Goal: Task Accomplishment & Management: Manage account settings

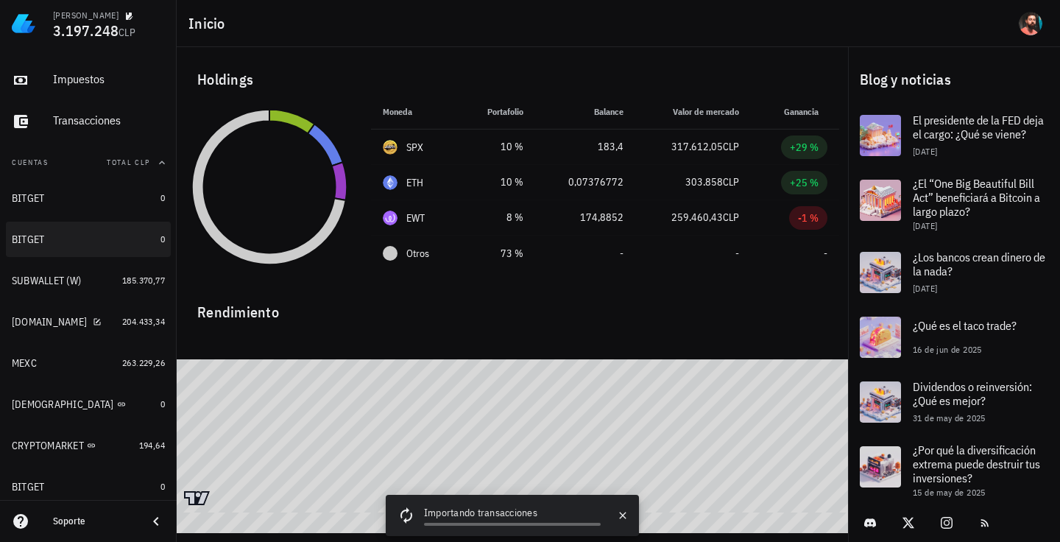
scroll to position [74, 0]
click at [79, 233] on div "BITGET" at bounding box center [83, 239] width 143 height 14
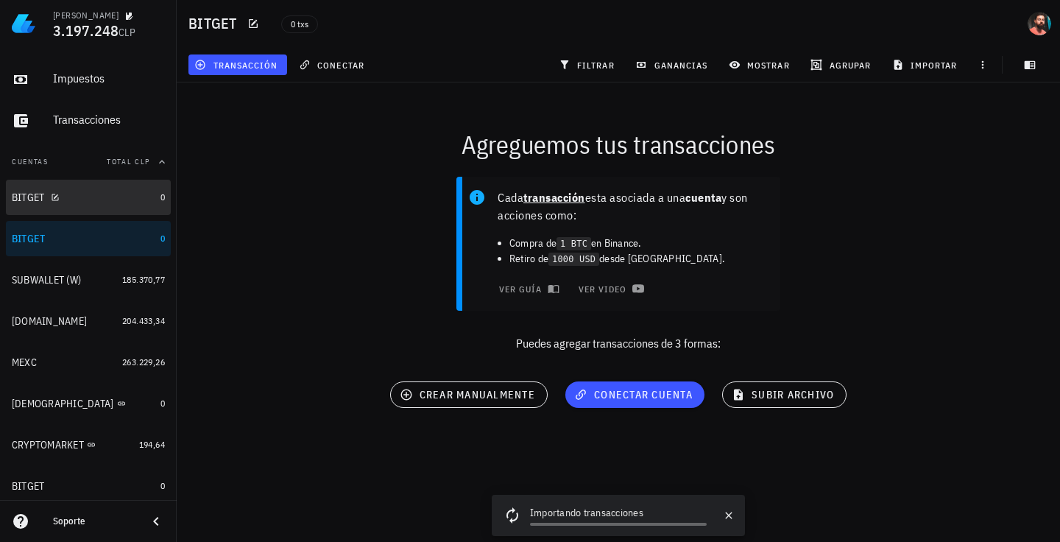
click at [95, 204] on div "BITGET" at bounding box center [83, 198] width 143 height 32
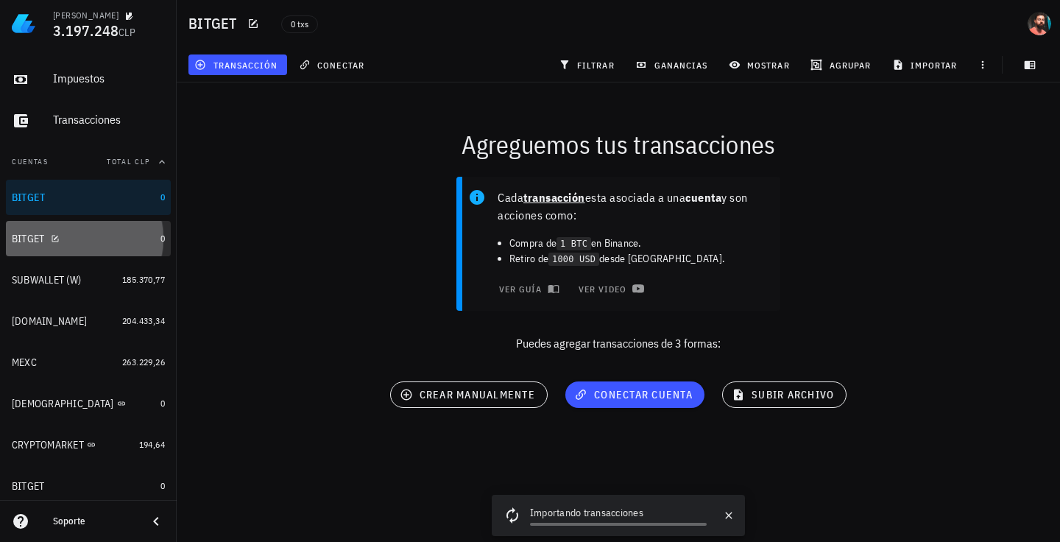
click at [95, 239] on div "BITGET" at bounding box center [83, 239] width 143 height 14
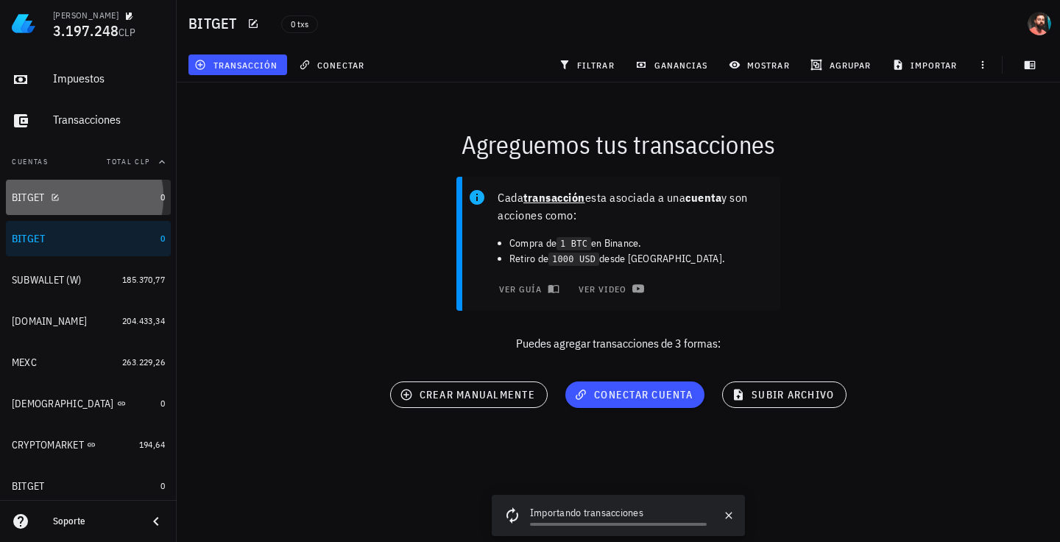
click at [99, 202] on div "BITGET" at bounding box center [83, 198] width 143 height 14
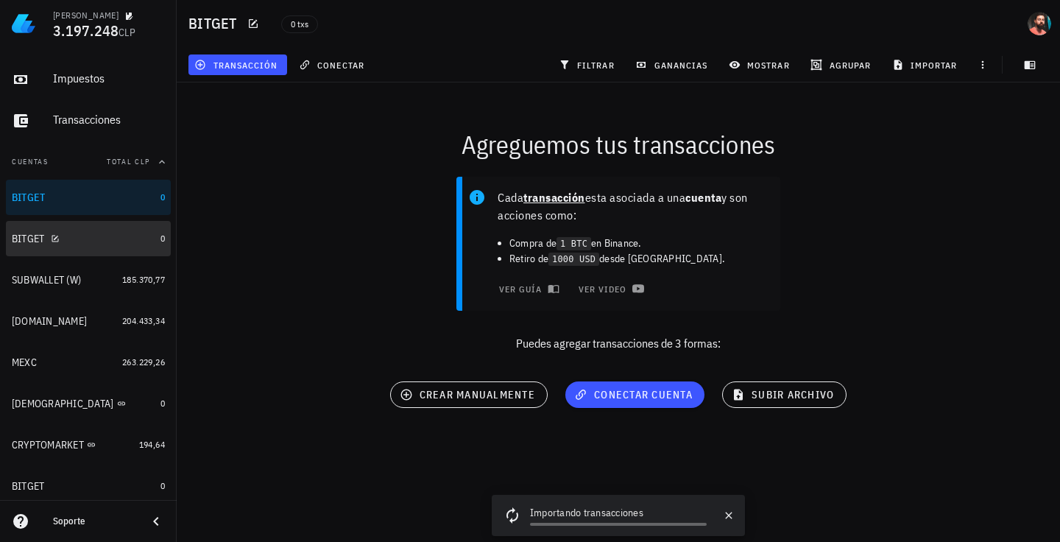
click at [96, 230] on div "BITGET" at bounding box center [83, 239] width 143 height 32
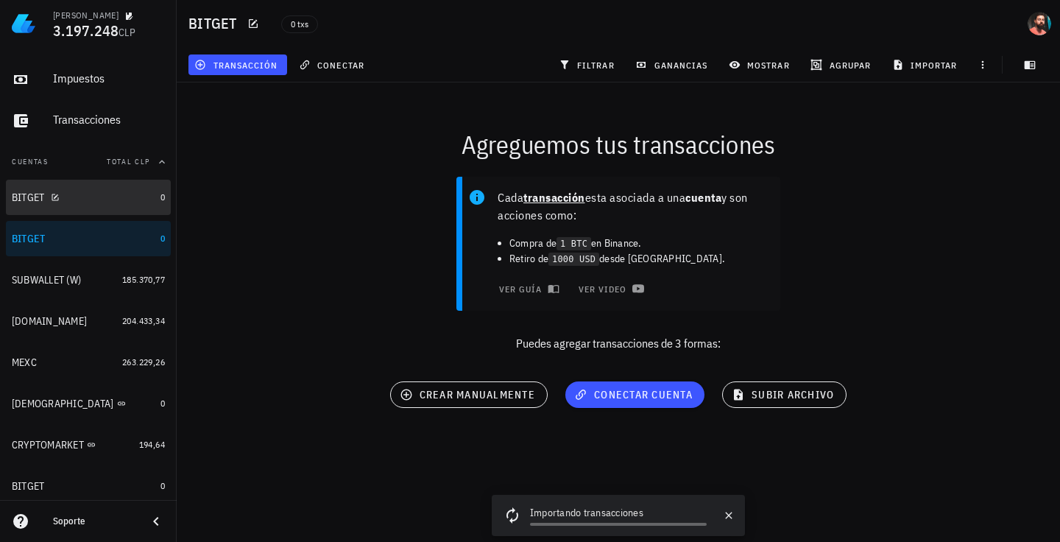
click at [107, 196] on div "BITGET" at bounding box center [83, 198] width 143 height 14
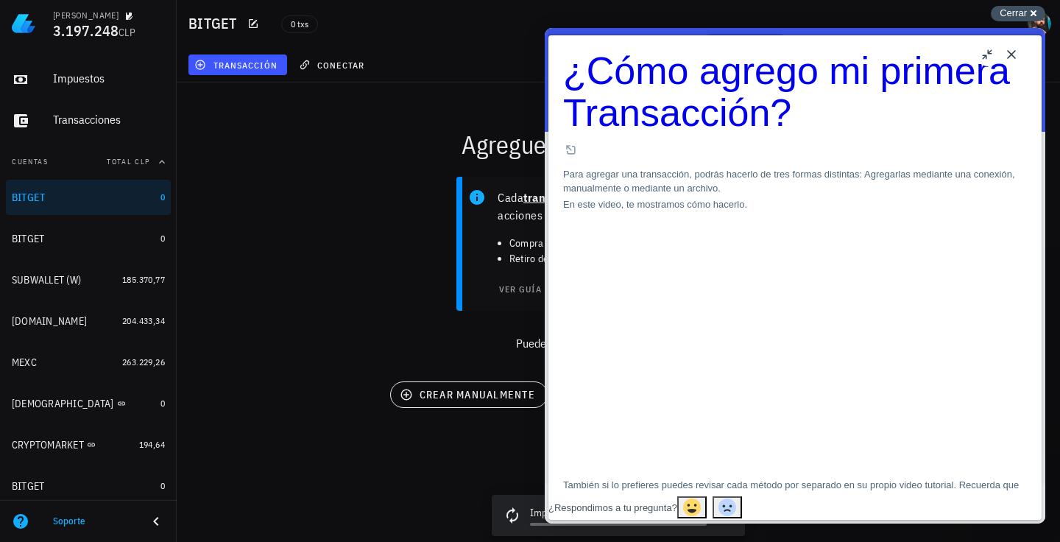
drag, startPoint x: 1021, startPoint y: 13, endPoint x: 320, endPoint y: 44, distance: 701.2
click at [1021, 13] on span "Cerrar" at bounding box center [1012, 12] width 27 height 11
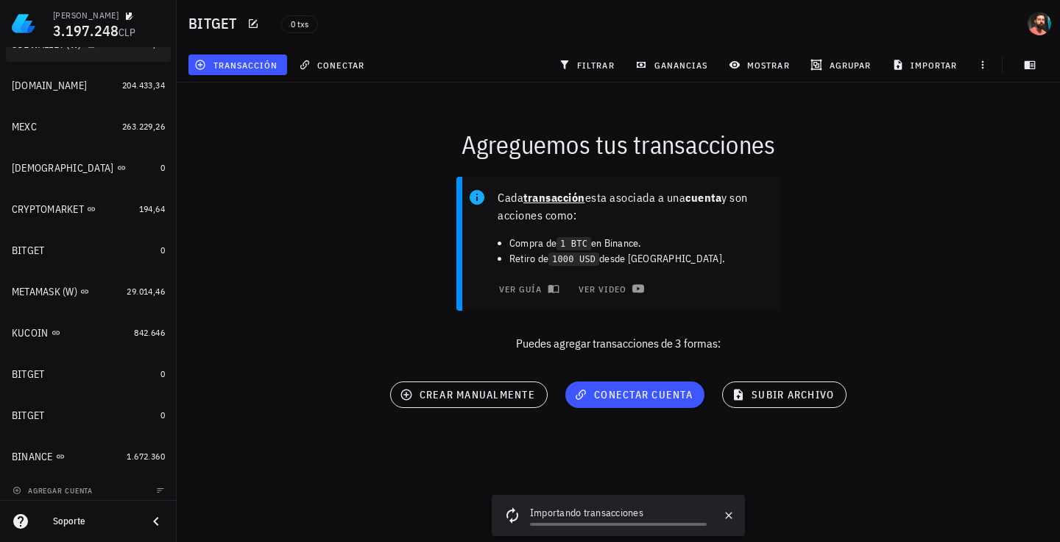
scroll to position [316, 0]
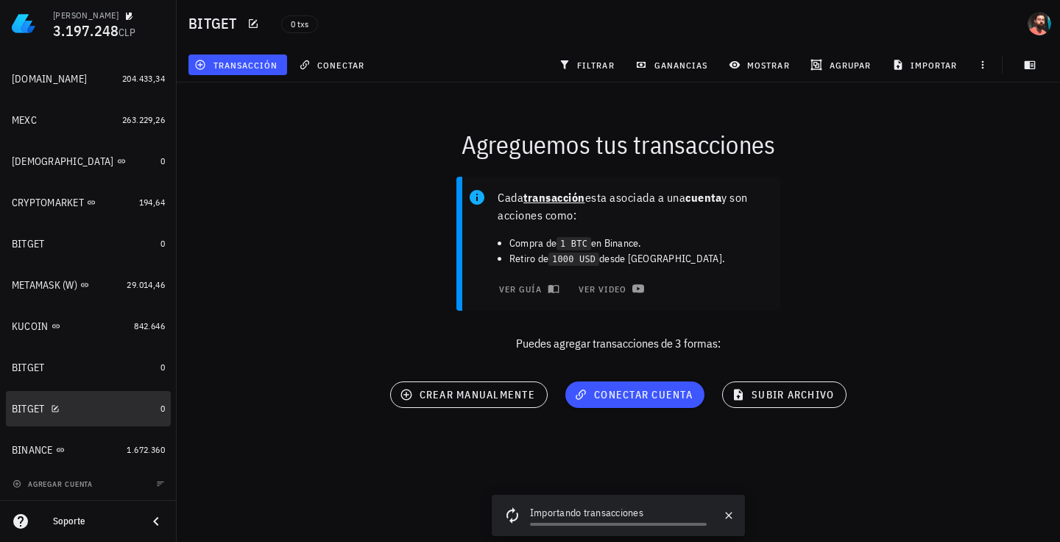
click at [91, 401] on div "BITGET" at bounding box center [83, 409] width 143 height 32
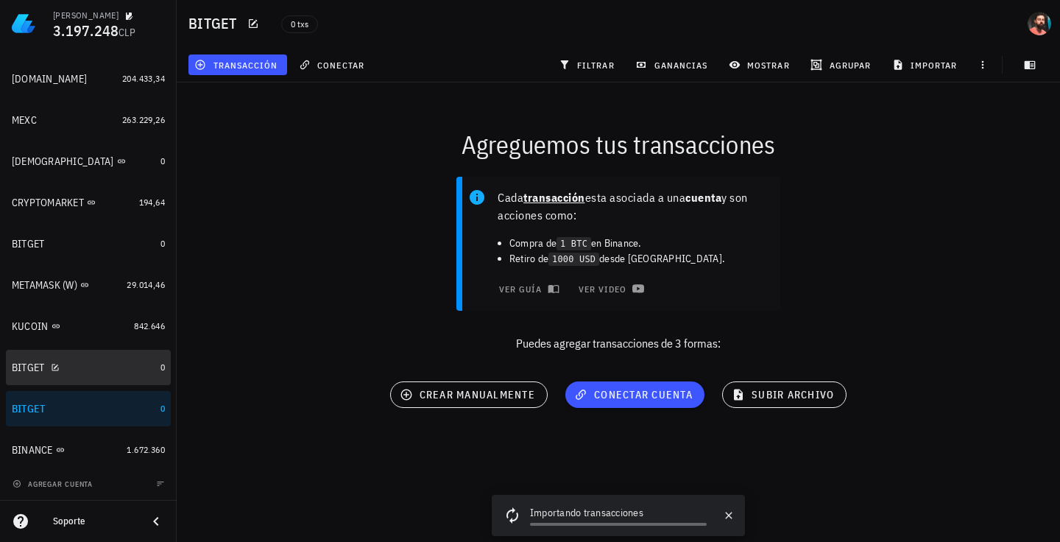
click at [94, 368] on div "BITGET" at bounding box center [83, 368] width 143 height 14
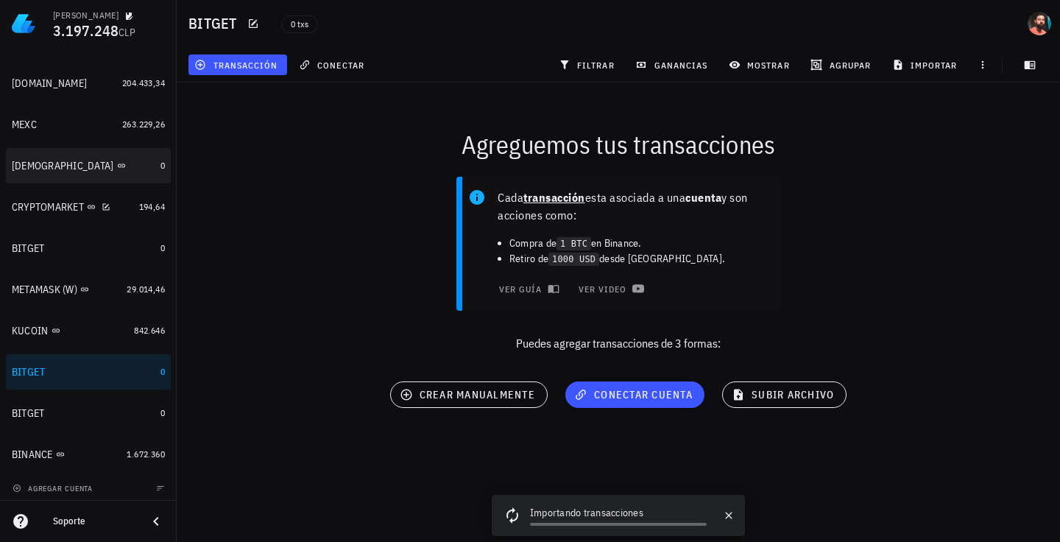
scroll to position [316, 0]
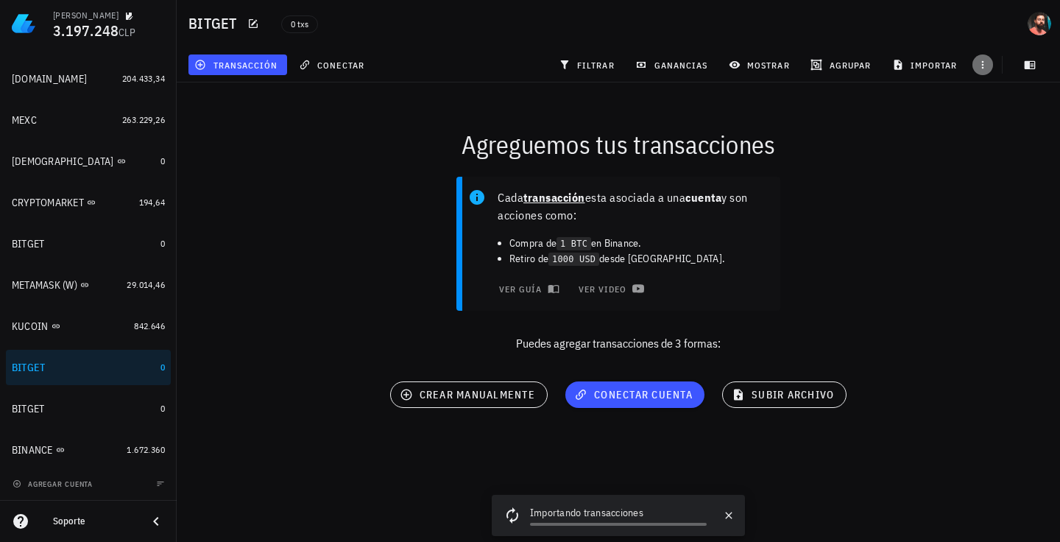
click at [977, 59] on icon "button" at bounding box center [982, 65] width 12 height 12
click at [911, 149] on div "Agreguemos tus transacciones" at bounding box center [618, 144] width 901 height 47
click at [345, 71] on button "conectar" at bounding box center [333, 64] width 81 height 21
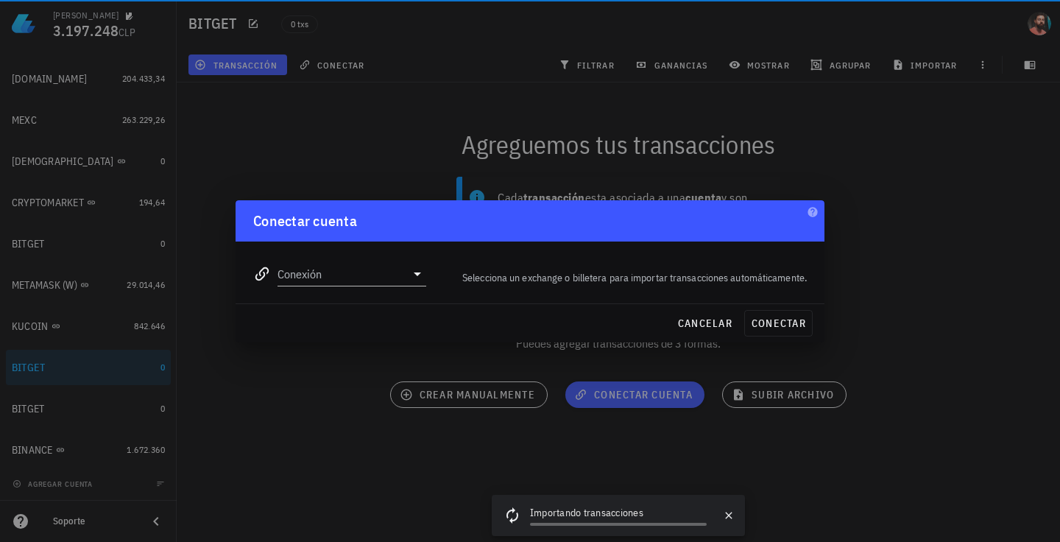
click at [261, 131] on div at bounding box center [530, 271] width 1060 height 542
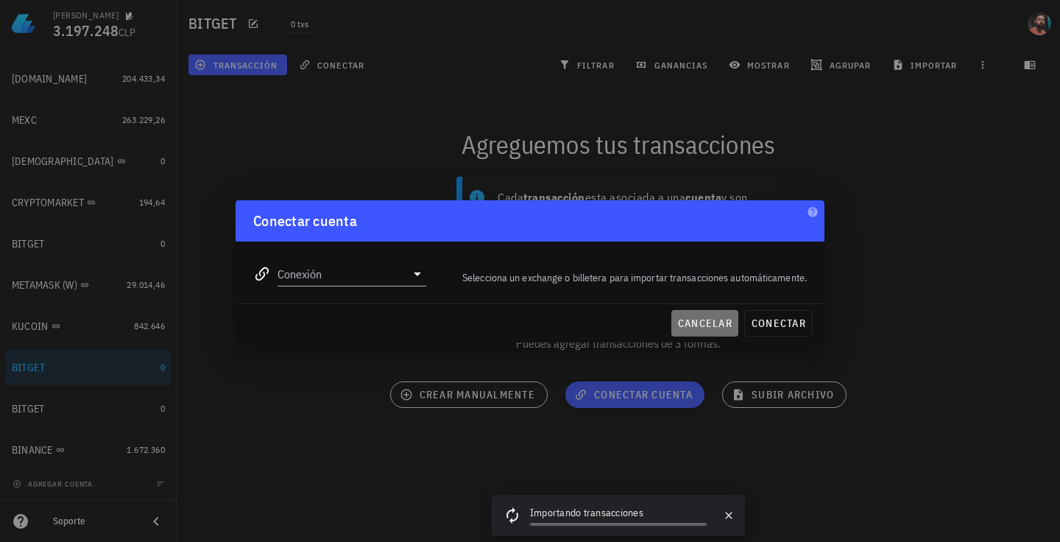
click at [731, 327] on button "cancelar" at bounding box center [704, 323] width 67 height 26
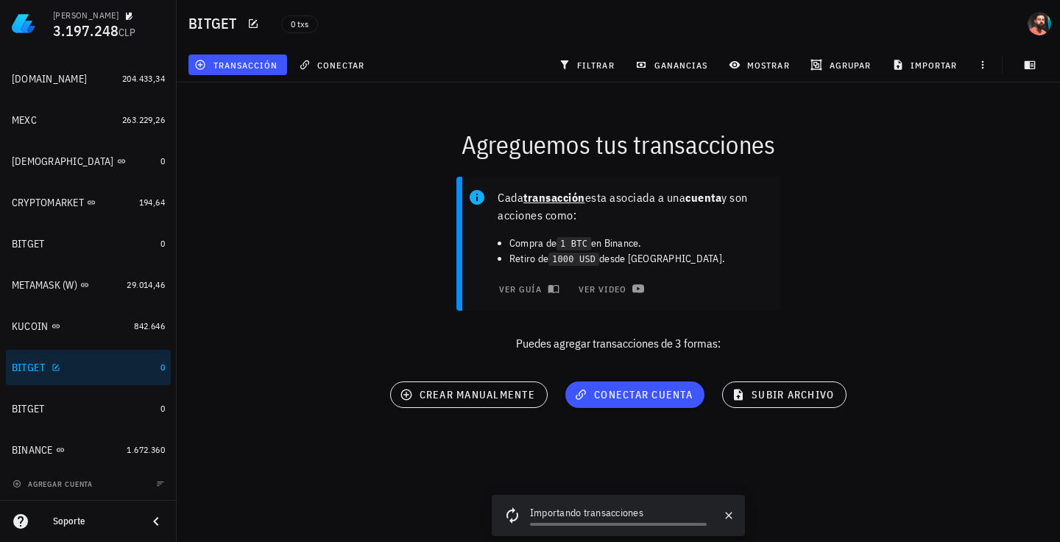
click at [67, 369] on div "BITGET" at bounding box center [83, 368] width 143 height 14
click at [49, 363] on div at bounding box center [53, 367] width 15 height 13
click at [60, 367] on icon "button" at bounding box center [56, 367] width 9 height 9
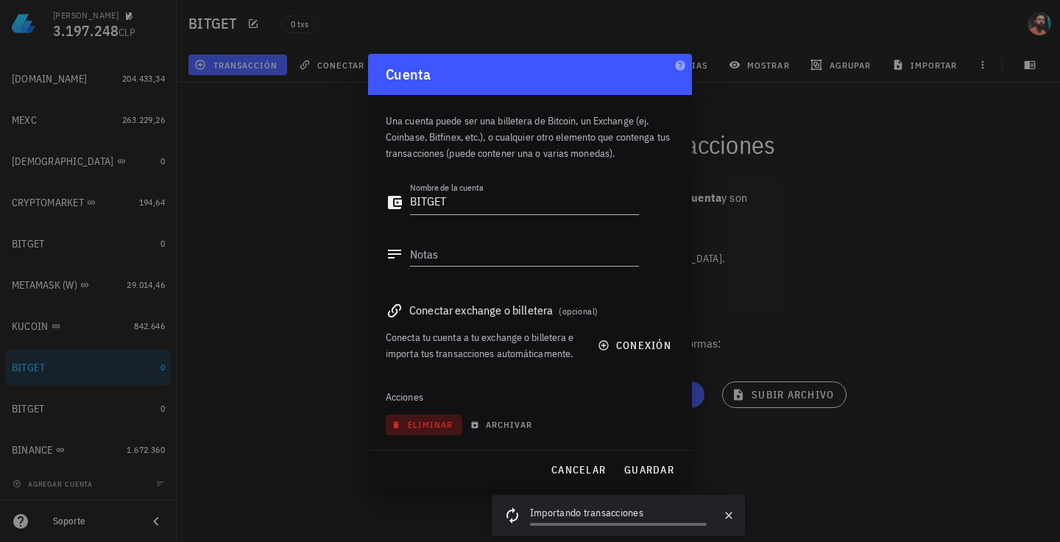
click at [419, 424] on span "eliminar" at bounding box center [423, 424] width 58 height 11
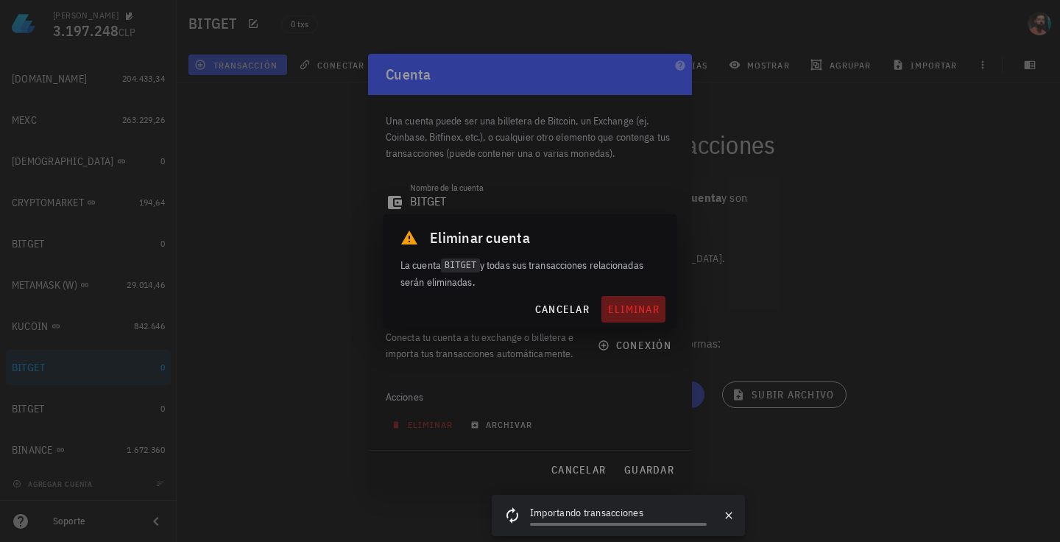
click at [636, 316] on button "eliminar" at bounding box center [633, 309] width 64 height 26
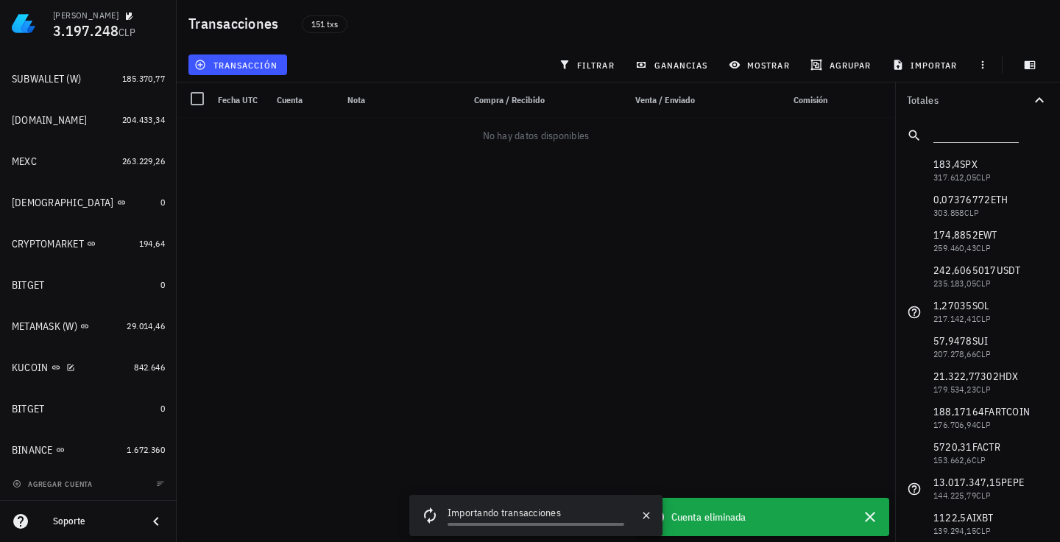
scroll to position [274, 0]
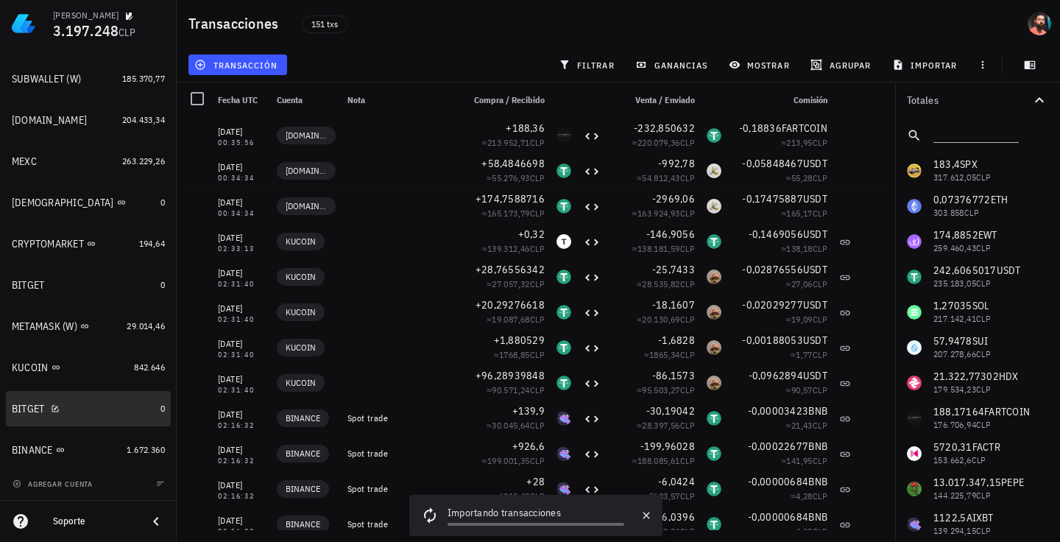
click at [17, 413] on div "BITGET" at bounding box center [28, 408] width 33 height 13
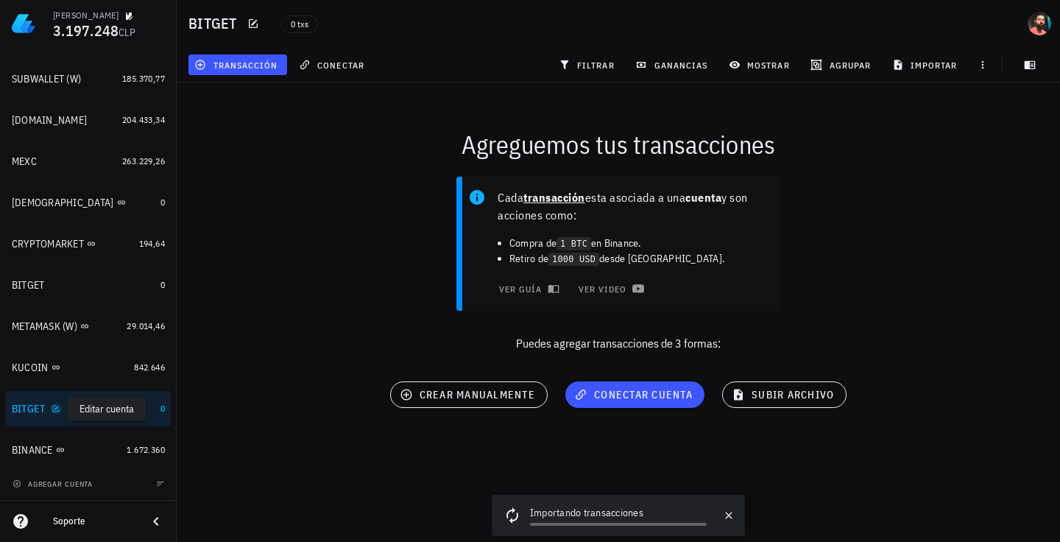
click at [52, 408] on icon "button" at bounding box center [56, 408] width 9 height 9
type textarea "BITGET"
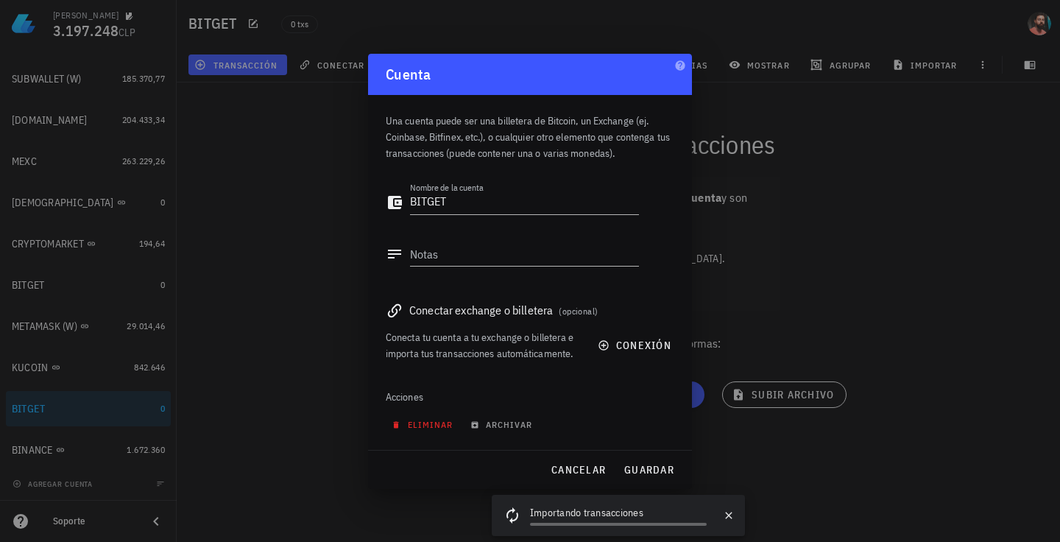
click at [421, 420] on span "eliminar" at bounding box center [423, 424] width 58 height 11
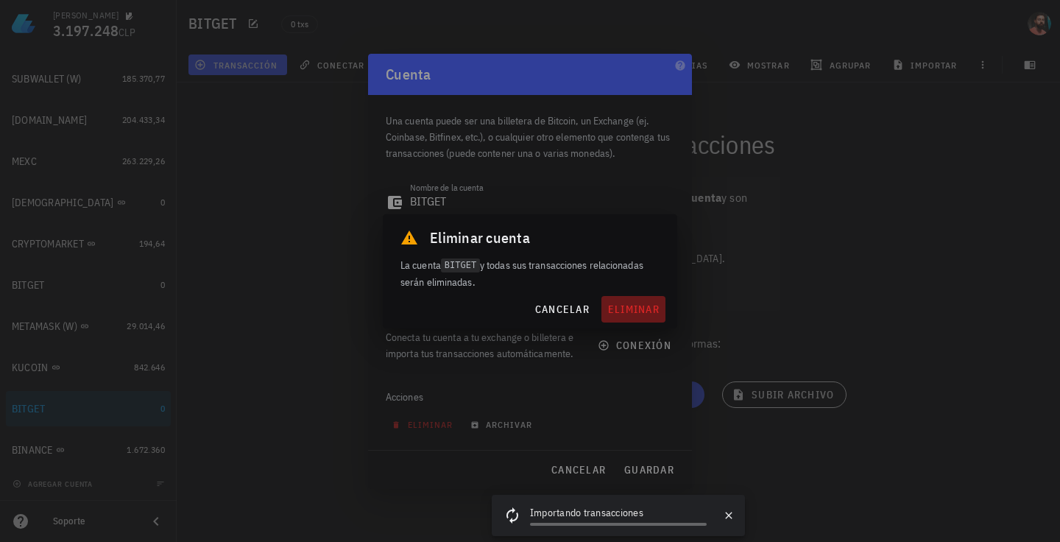
click at [625, 313] on span "eliminar" at bounding box center [633, 308] width 52 height 13
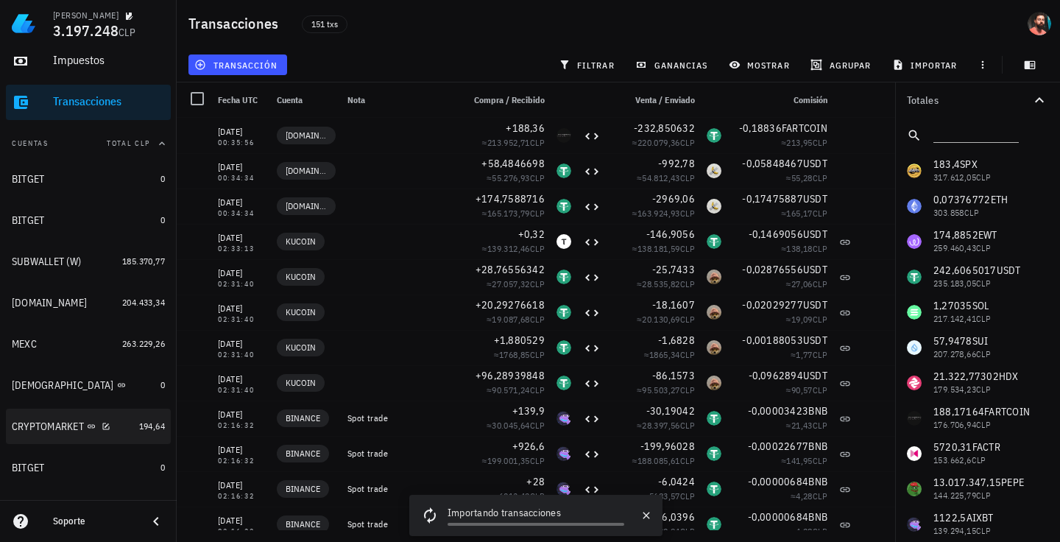
scroll to position [86, 0]
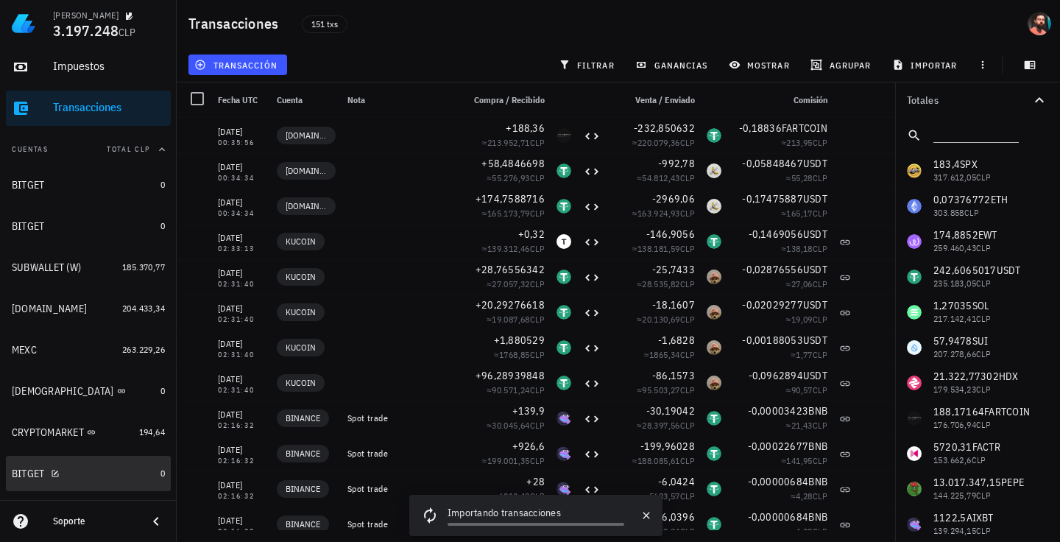
click at [59, 467] on div at bounding box center [52, 473] width 15 height 13
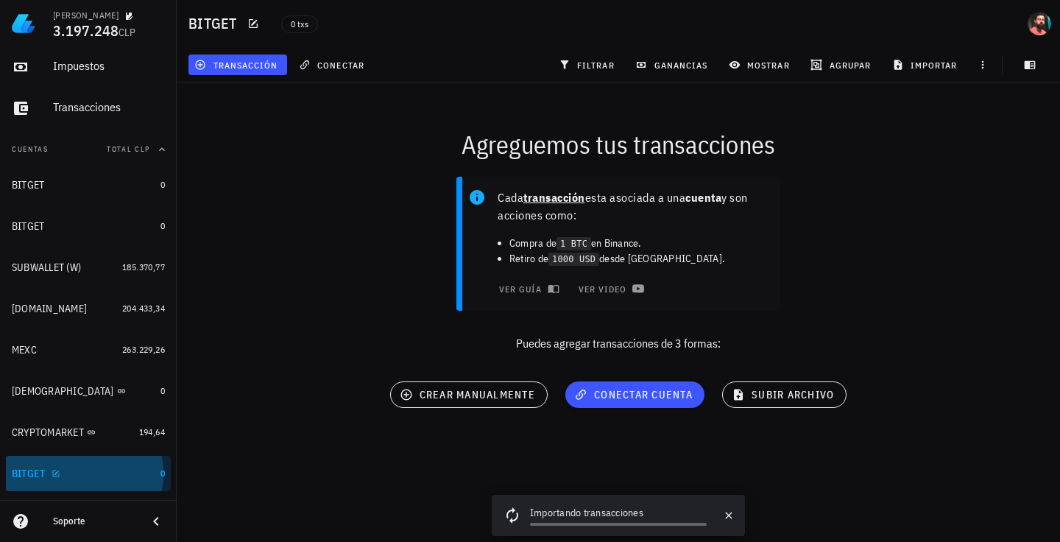
click at [48, 472] on div at bounding box center [53, 473] width 15 height 13
click at [52, 471] on icon "button" at bounding box center [55, 472] width 7 height 7
type textarea "BITGET"
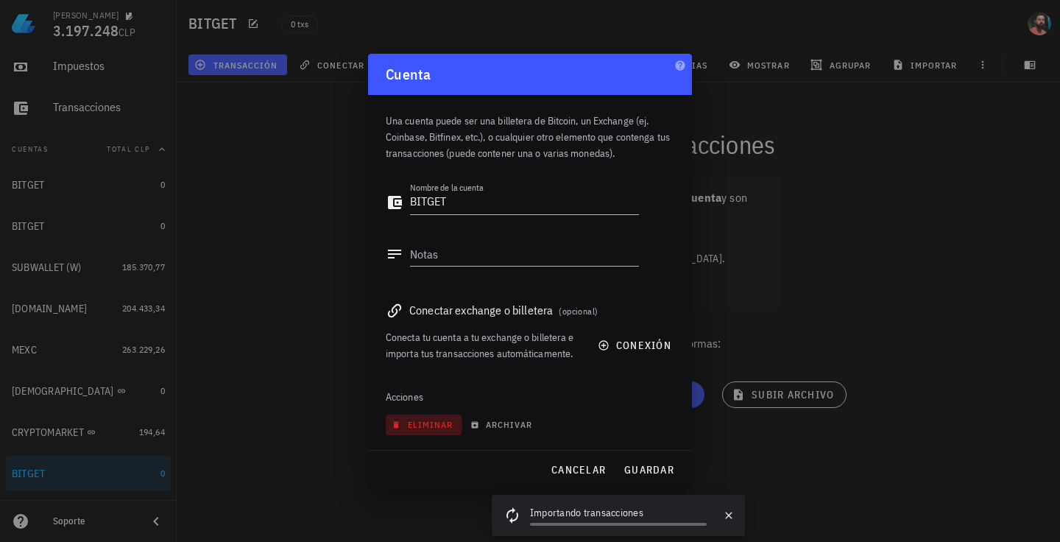
click at [416, 422] on span "eliminar" at bounding box center [423, 424] width 58 height 11
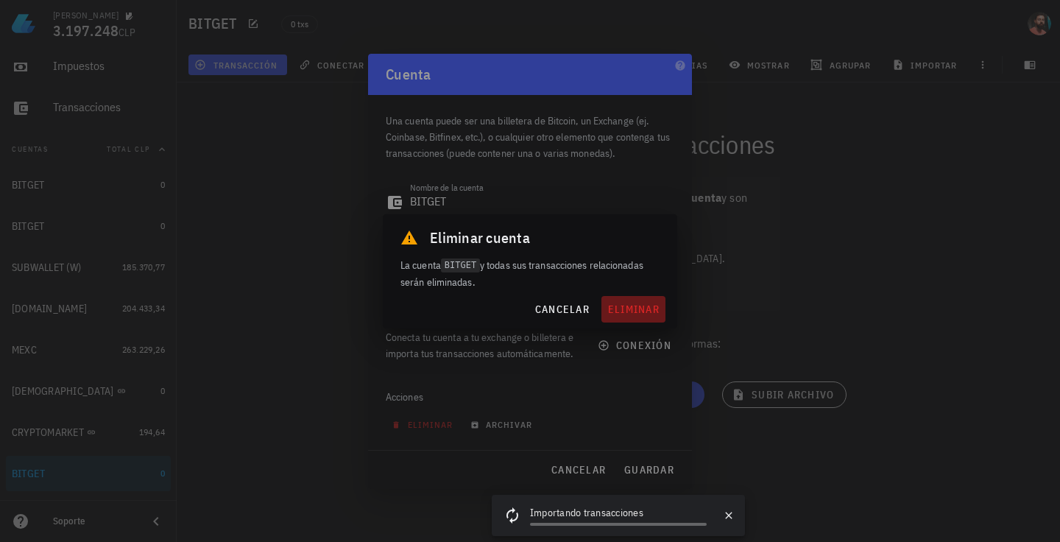
click at [603, 310] on button "eliminar" at bounding box center [633, 309] width 64 height 26
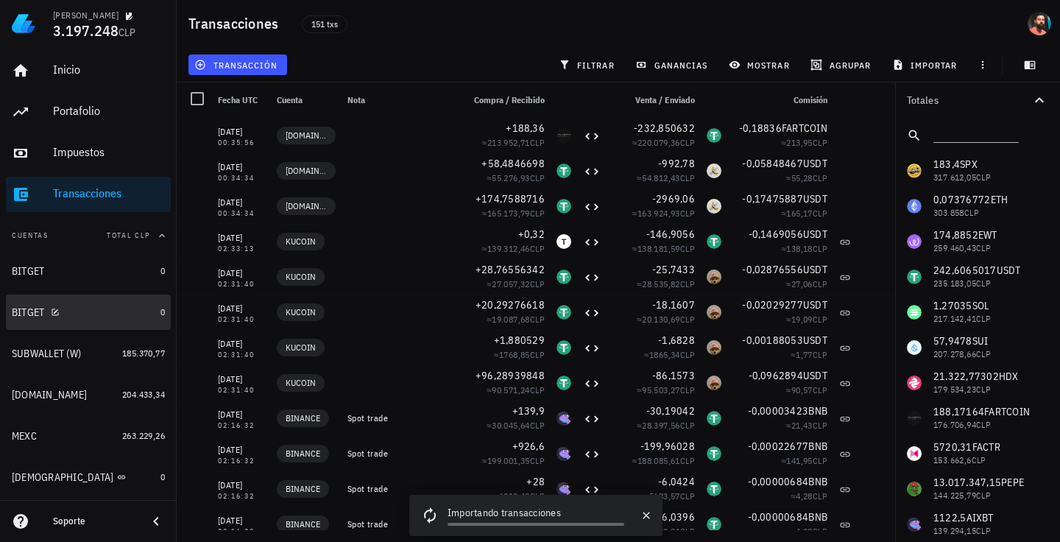
click at [51, 307] on div at bounding box center [52, 311] width 15 height 13
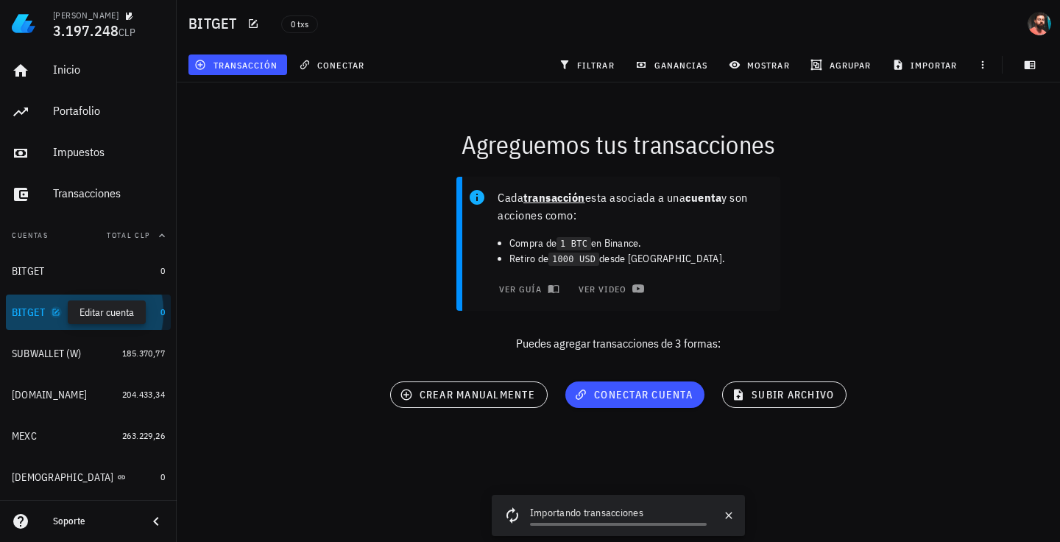
click at [59, 310] on icon "button" at bounding box center [56, 312] width 9 height 9
type textarea "BITGET"
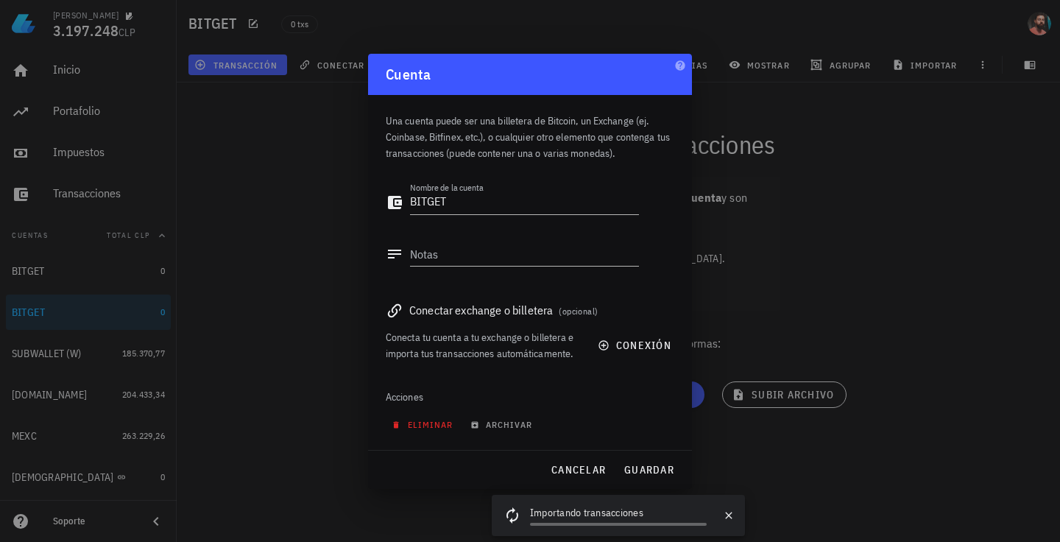
click at [430, 422] on span "eliminar" at bounding box center [423, 424] width 58 height 11
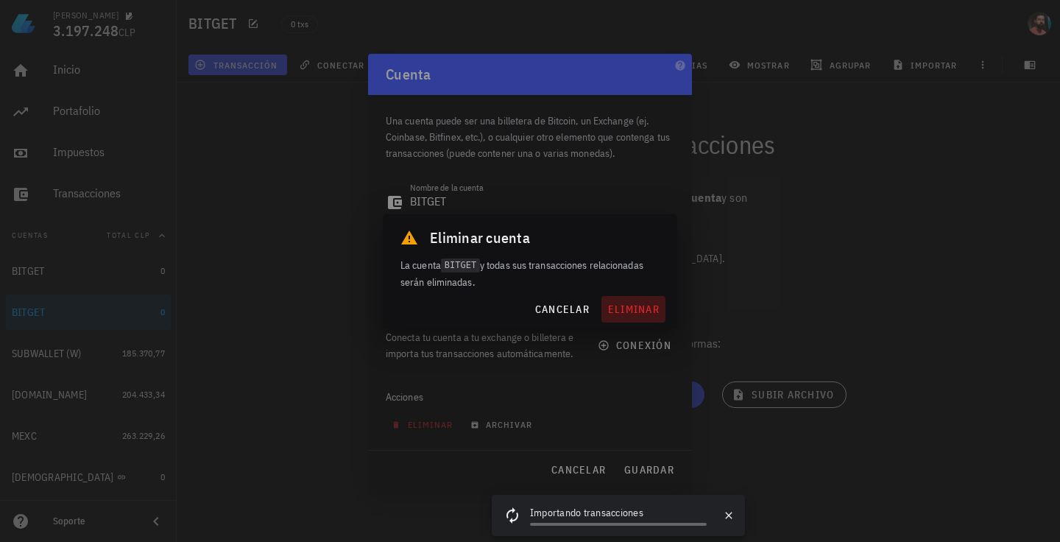
click at [638, 315] on span "eliminar" at bounding box center [633, 308] width 52 height 13
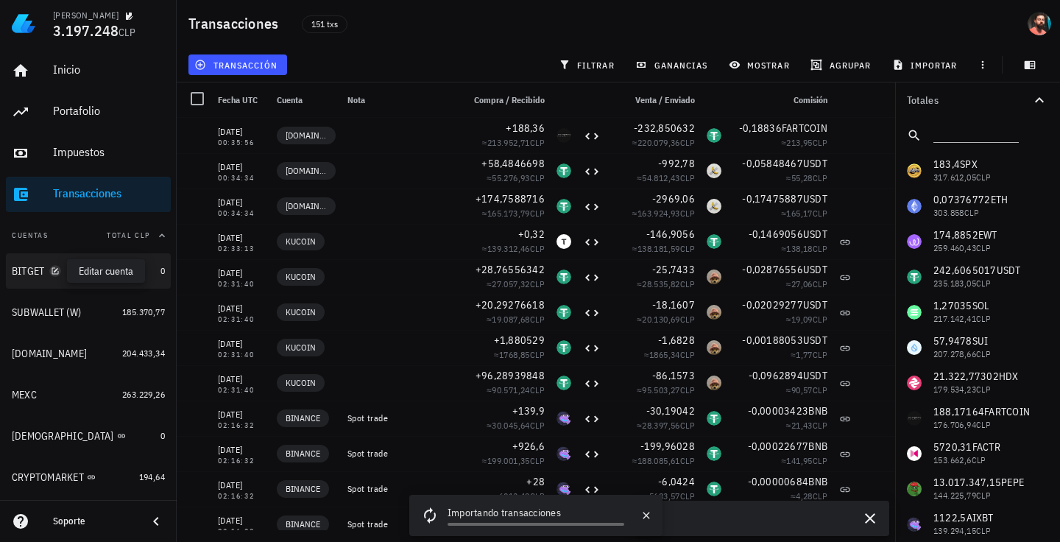
click at [52, 268] on icon "button" at bounding box center [55, 270] width 9 height 9
type textarea "BITGET"
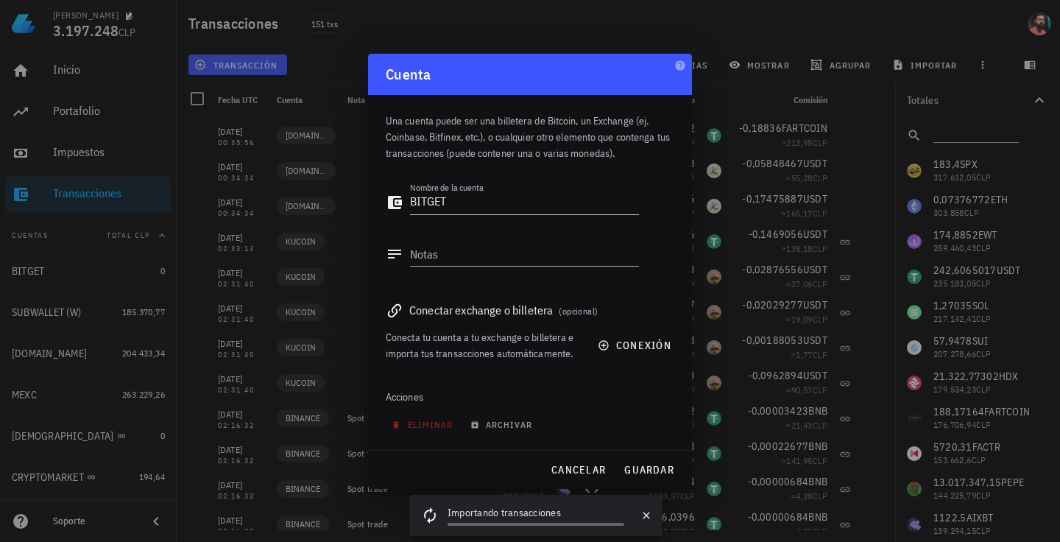
click at [20, 272] on div at bounding box center [530, 271] width 1060 height 542
click at [592, 472] on span "cancelar" at bounding box center [577, 469] width 55 height 13
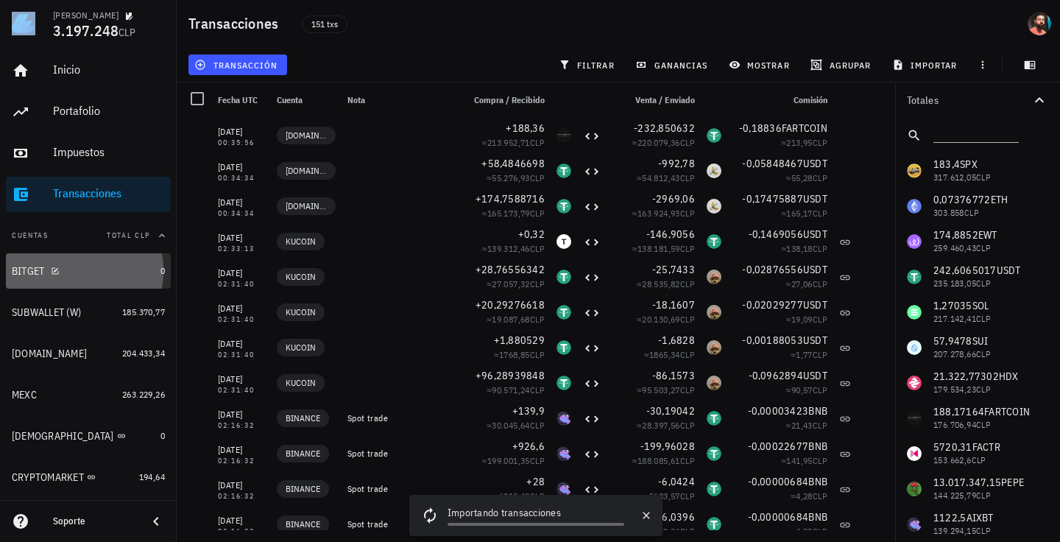
click at [101, 261] on div "BITGET" at bounding box center [83, 271] width 143 height 32
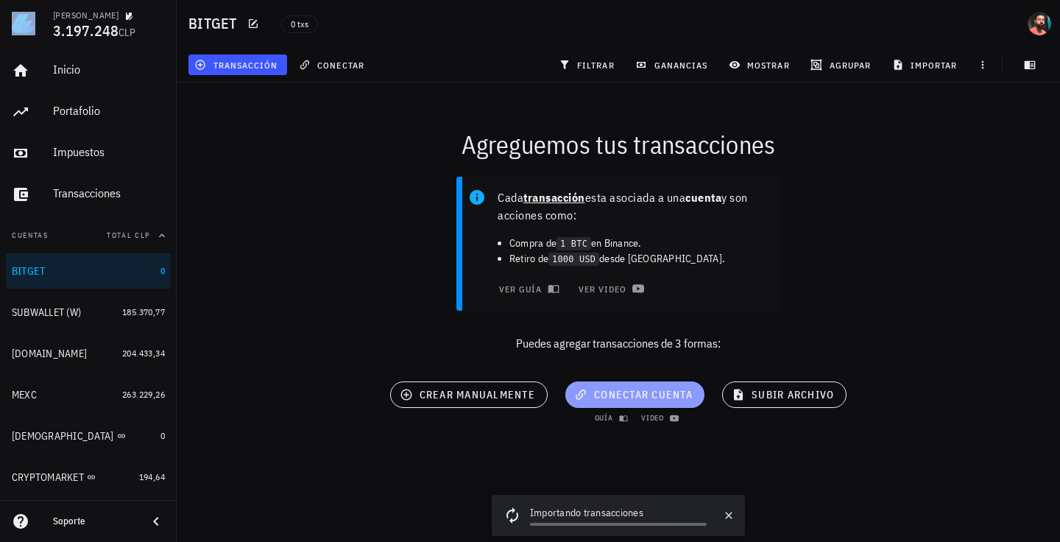
click at [628, 387] on button "conectar cuenta" at bounding box center [634, 394] width 139 height 26
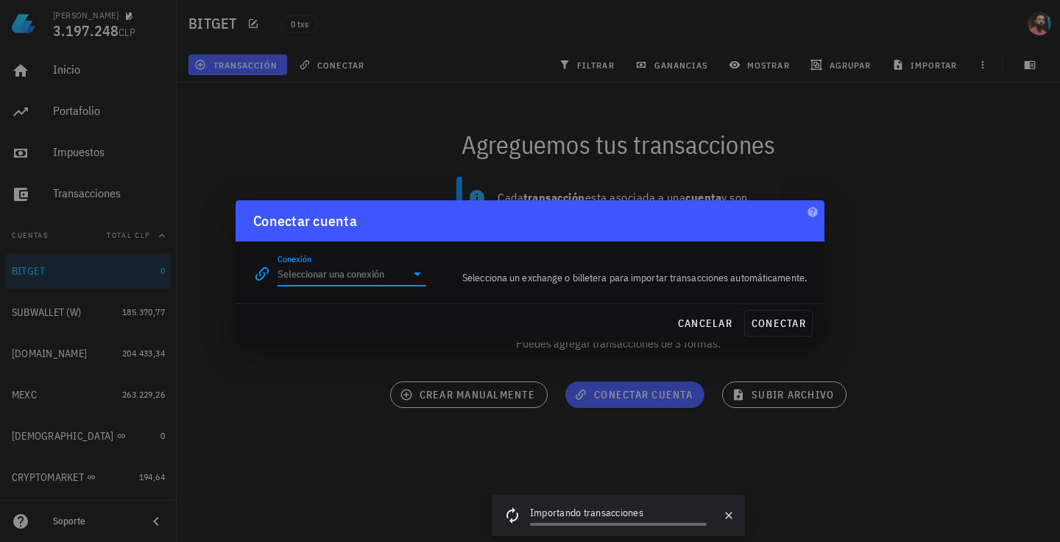
click at [388, 271] on input "Conexión" at bounding box center [341, 274] width 128 height 24
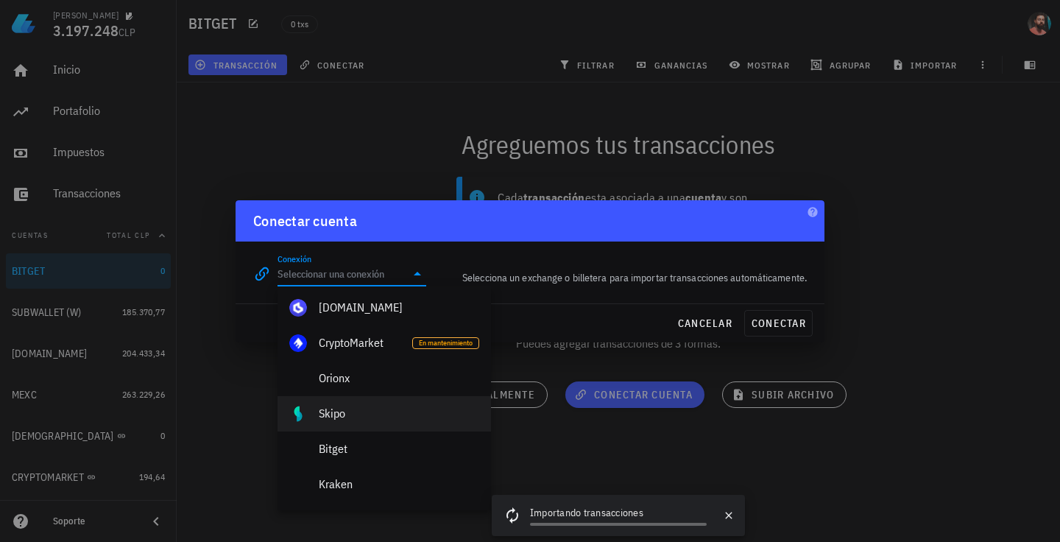
scroll to position [74, 0]
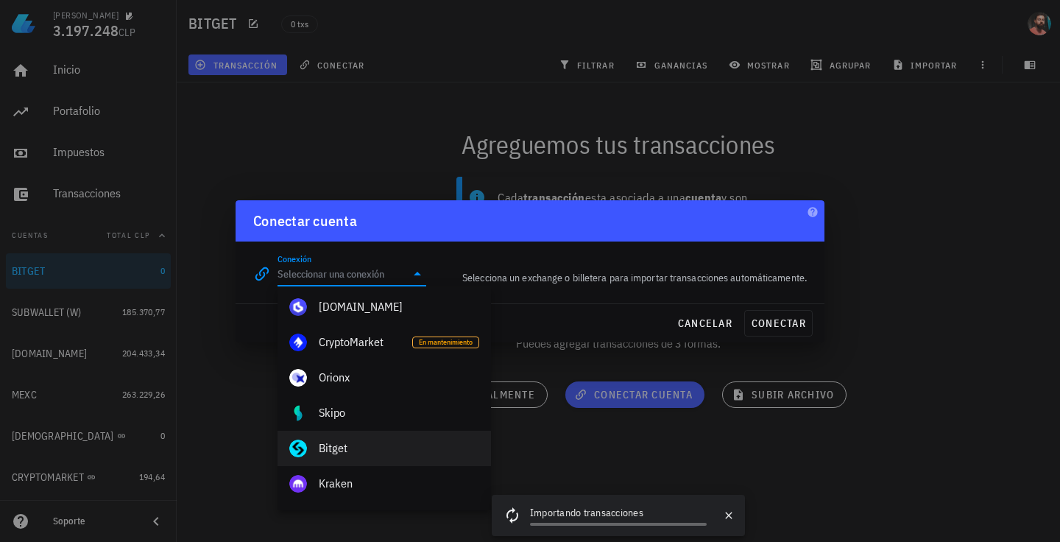
click at [330, 449] on div "Bitget" at bounding box center [399, 448] width 160 height 14
type input "Bitget"
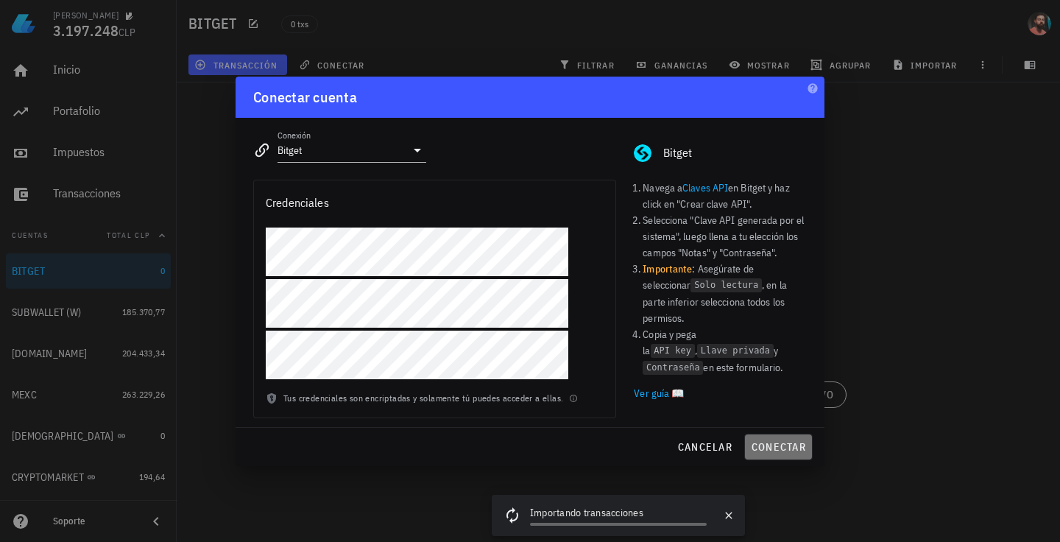
click at [761, 443] on span "conectar" at bounding box center [778, 446] width 55 height 13
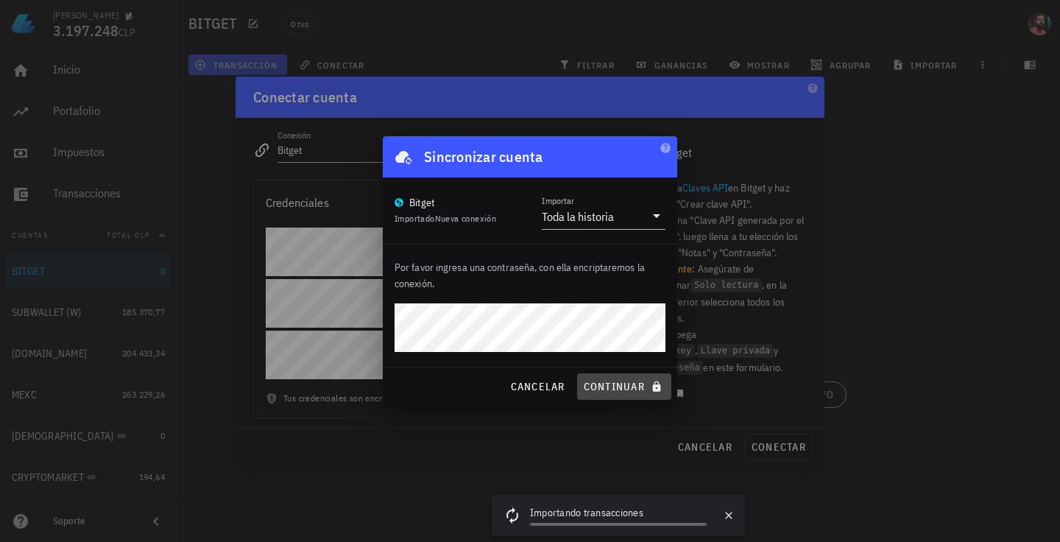
click at [605, 383] on span "continuar" at bounding box center [624, 386] width 82 height 13
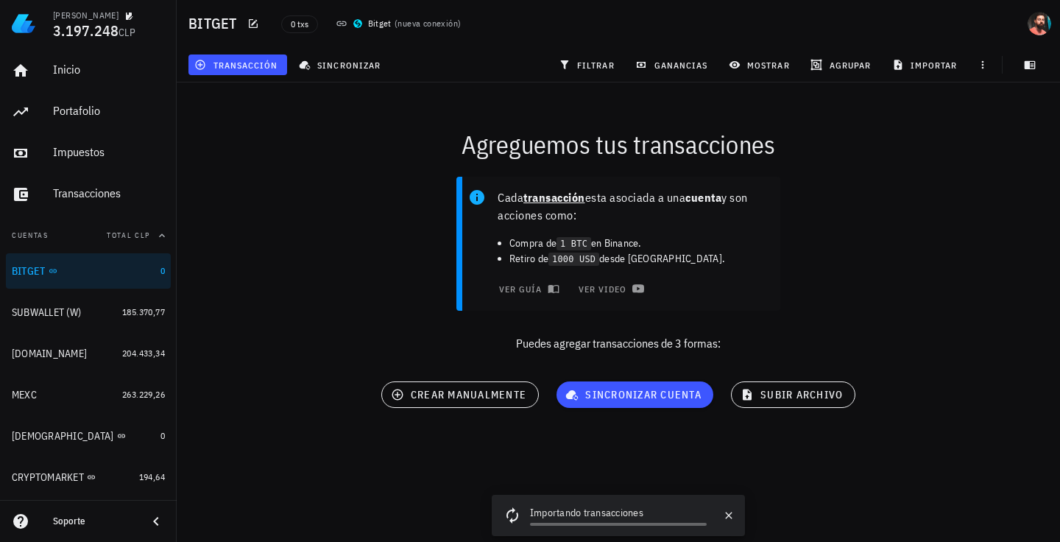
click at [361, 284] on div "Cada transacción esta asociada a una cuenta y son acciones como: Compra de 1 BT…" at bounding box center [618, 270] width 901 height 205
click at [727, 514] on icon "button" at bounding box center [729, 515] width 12 height 12
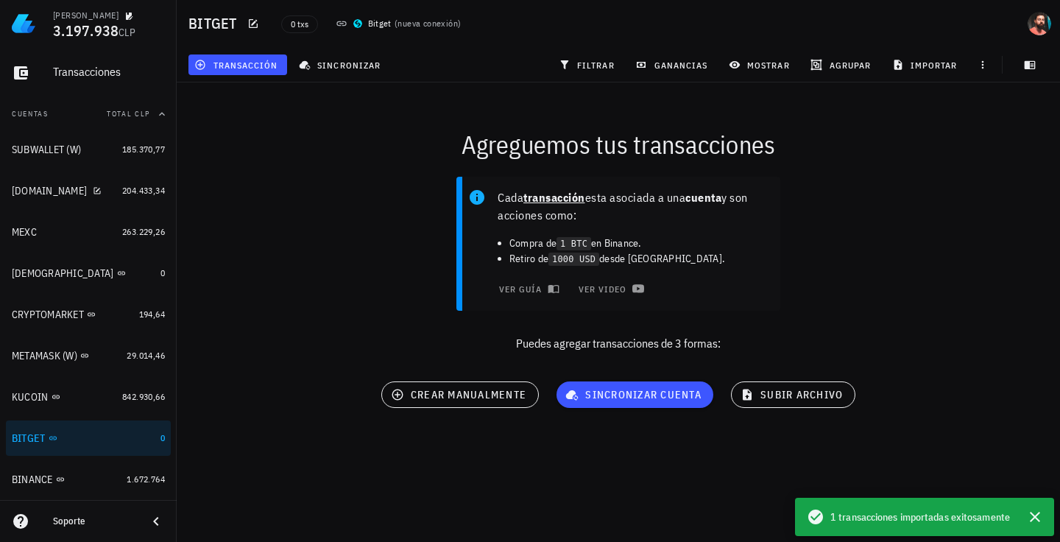
scroll to position [147, 0]
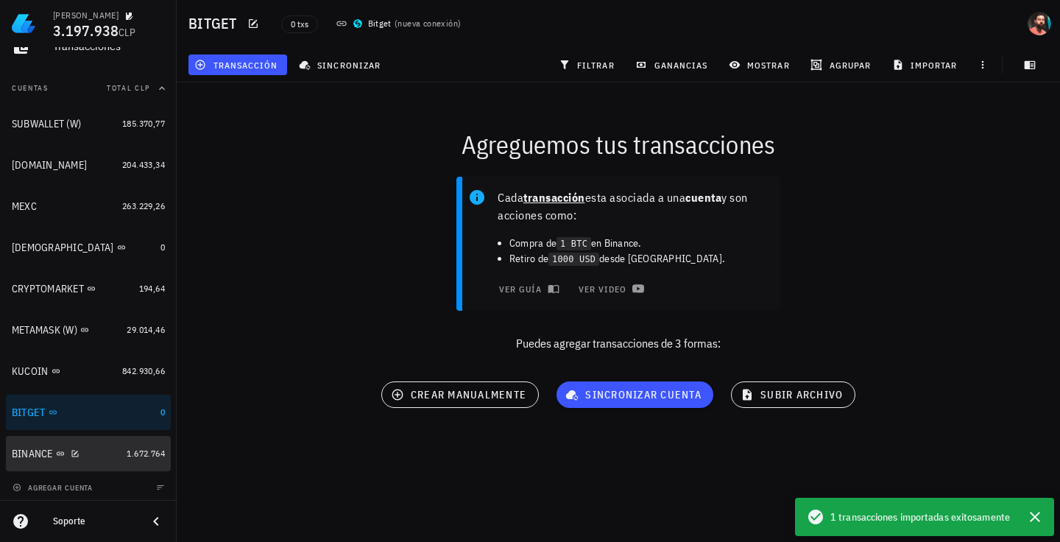
click at [80, 456] on div "BINANCE" at bounding box center [66, 454] width 109 height 14
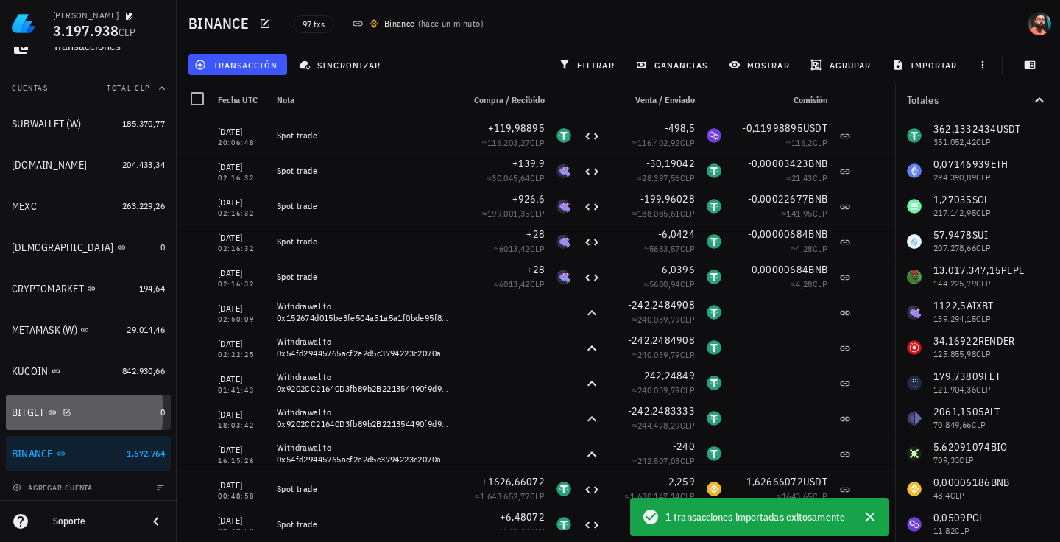
click at [107, 408] on div "BITGET" at bounding box center [83, 412] width 143 height 14
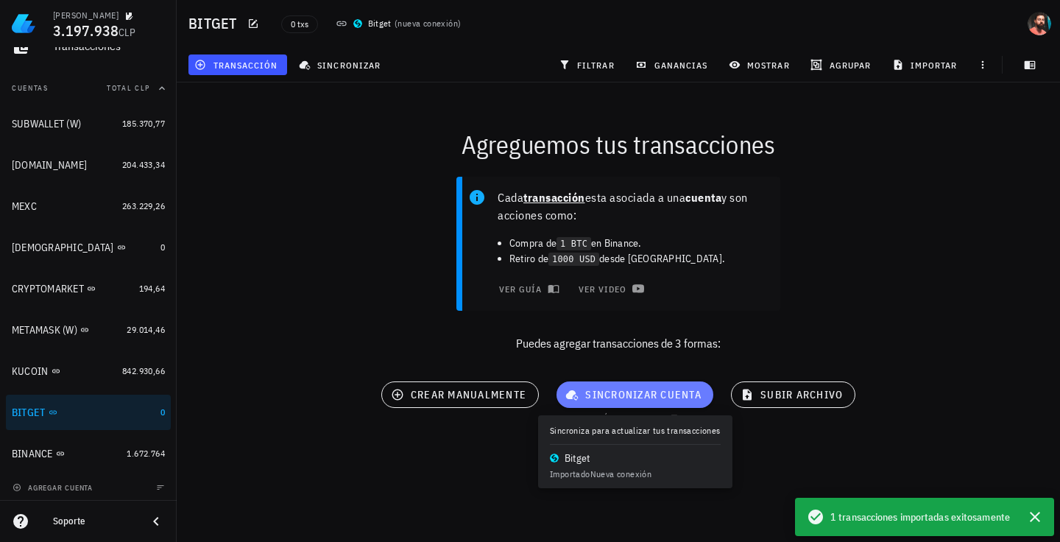
click at [583, 393] on span "sincronizar cuenta" at bounding box center [634, 394] width 133 height 13
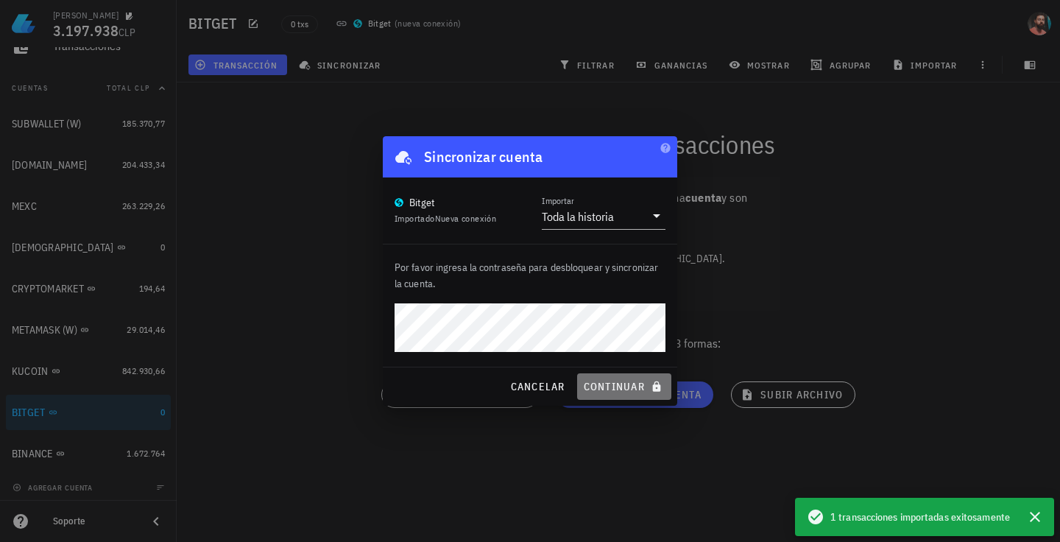
click at [611, 380] on span "continuar" at bounding box center [624, 386] width 82 height 13
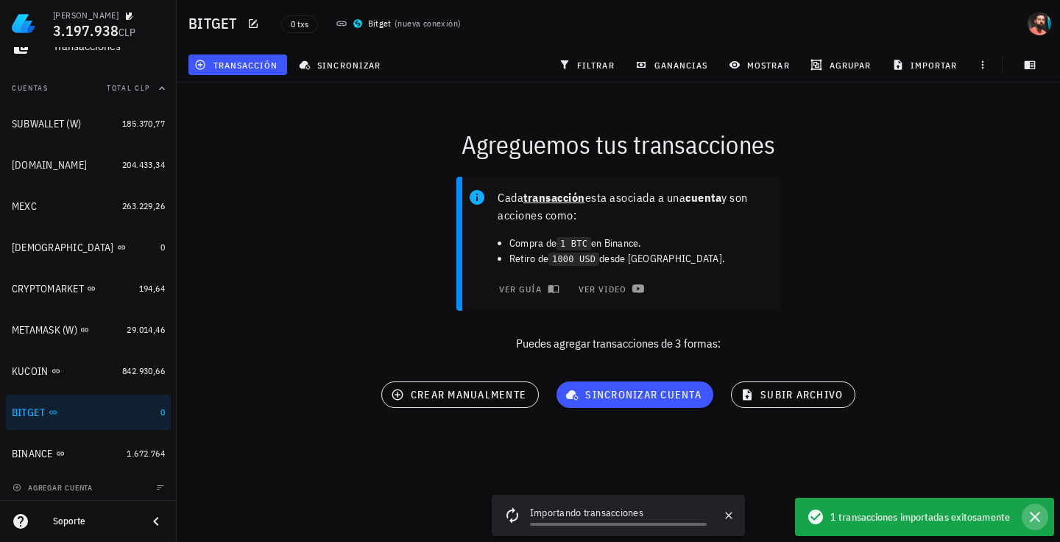
click at [1035, 511] on icon "button" at bounding box center [1035, 517] width 18 height 18
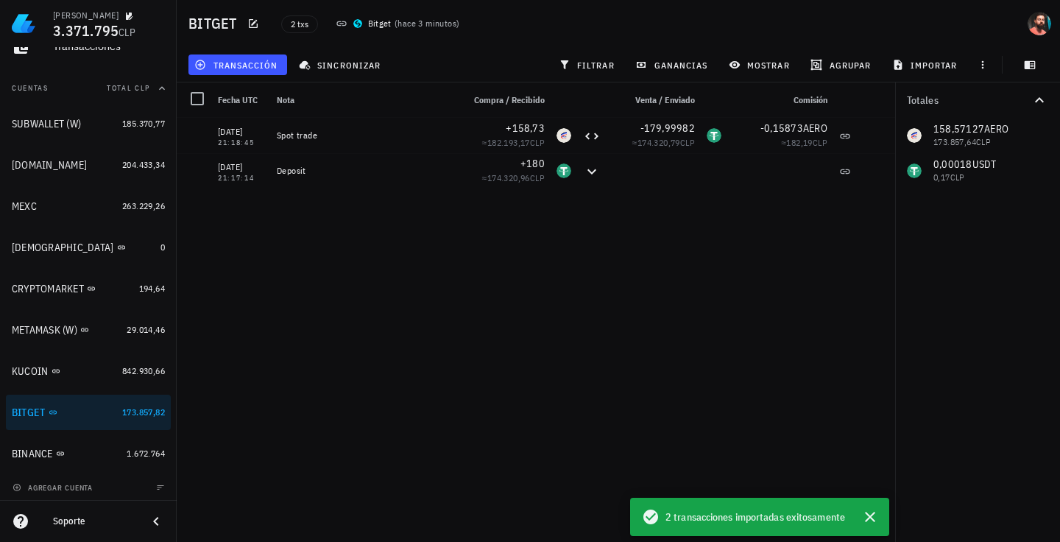
click at [403, 263] on div "11/08/2025 21:18:45 Spot trade +158,73 ≈ 182.193,17 CLP -179,99982 ≈ 174.320,79…" at bounding box center [536, 324] width 718 height 412
click at [30, 451] on div "BINANCE" at bounding box center [32, 453] width 41 height 13
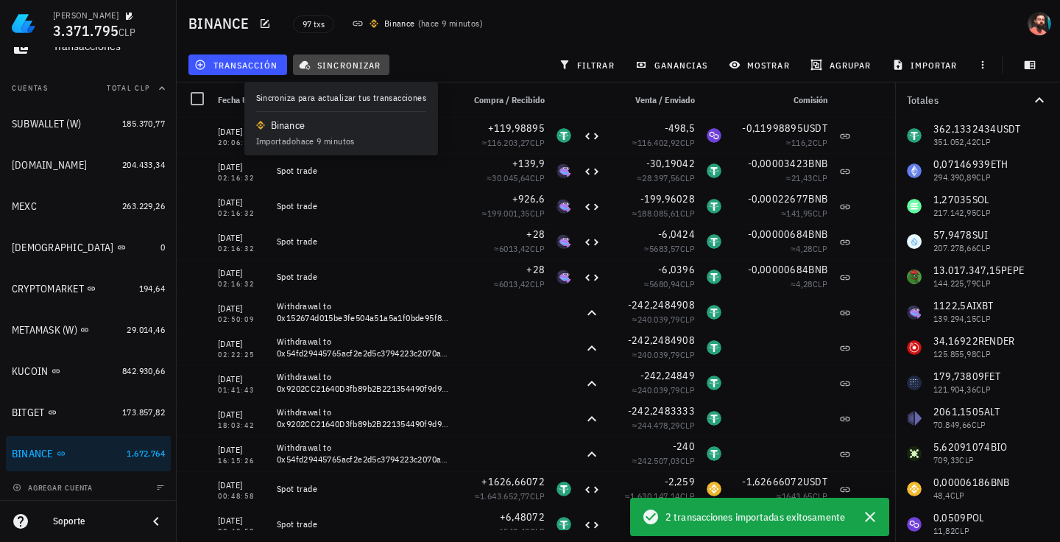
click at [352, 55] on button "sincronizar" at bounding box center [341, 64] width 97 height 21
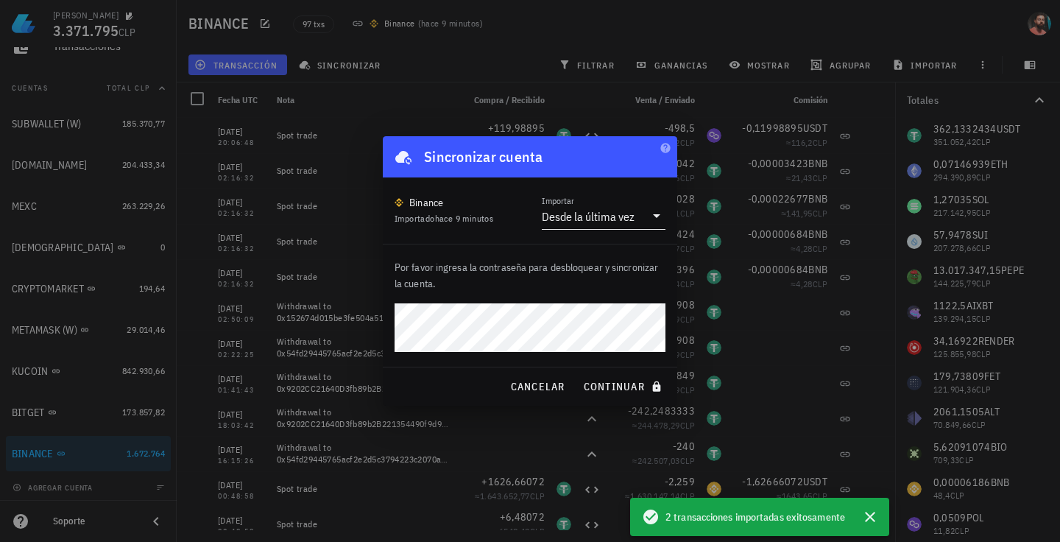
click at [570, 216] on div "Desde la última vez" at bounding box center [588, 216] width 93 height 15
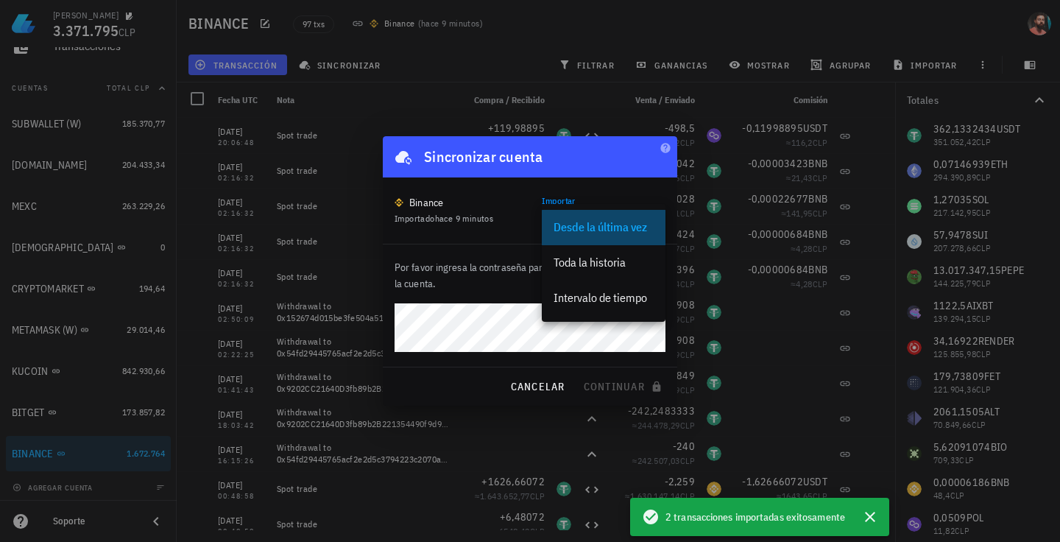
click at [571, 216] on div "Desde la última vez" at bounding box center [603, 227] width 100 height 32
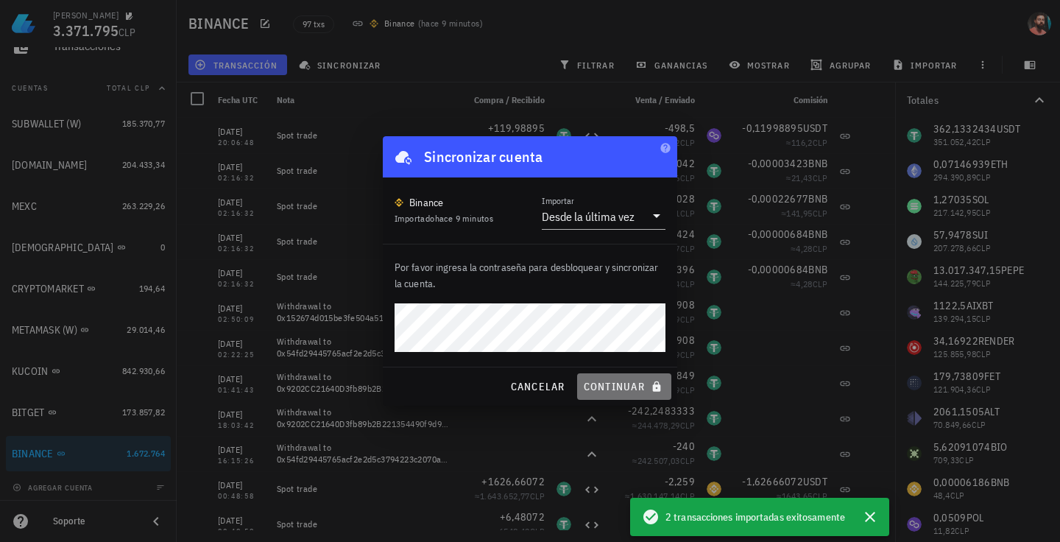
click at [587, 383] on span "continuar" at bounding box center [624, 386] width 82 height 13
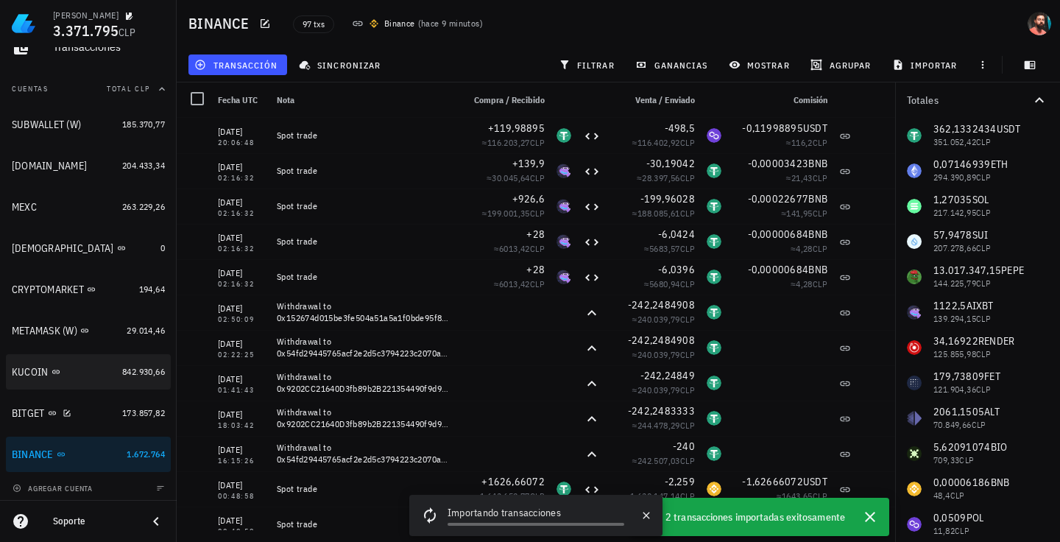
scroll to position [147, 0]
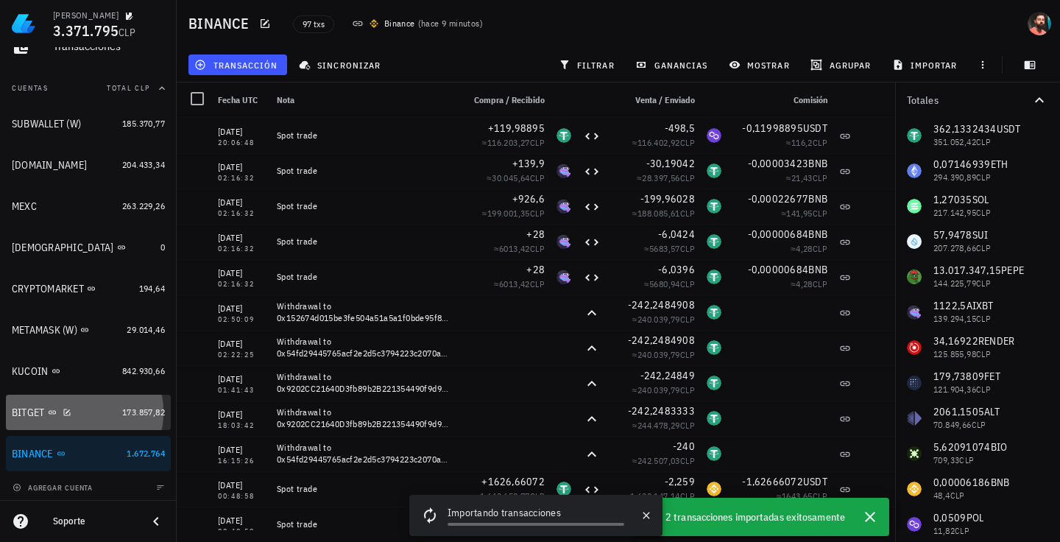
click at [89, 404] on div "BITGET" at bounding box center [64, 413] width 104 height 32
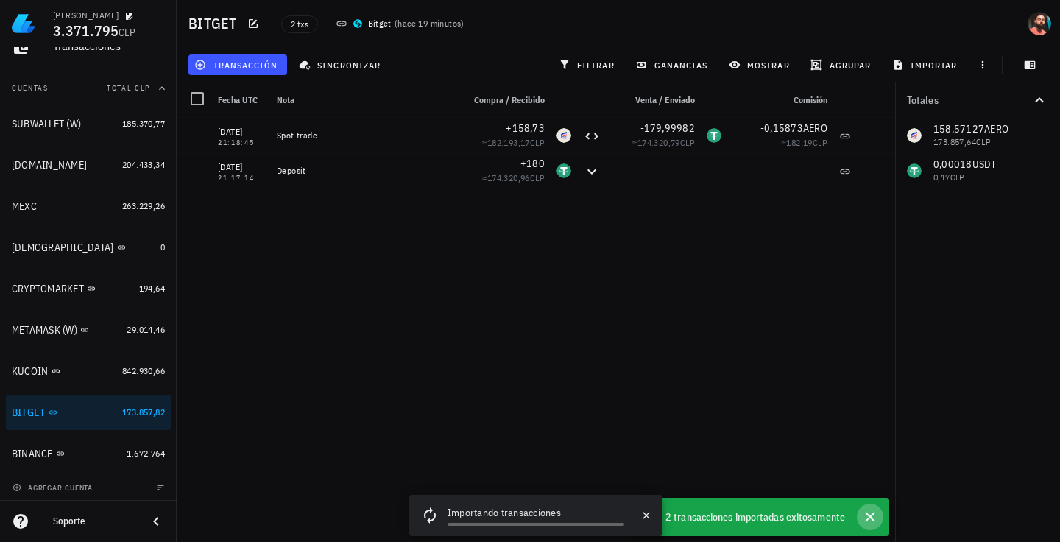
click at [865, 515] on icon "button" at bounding box center [870, 517] width 18 height 18
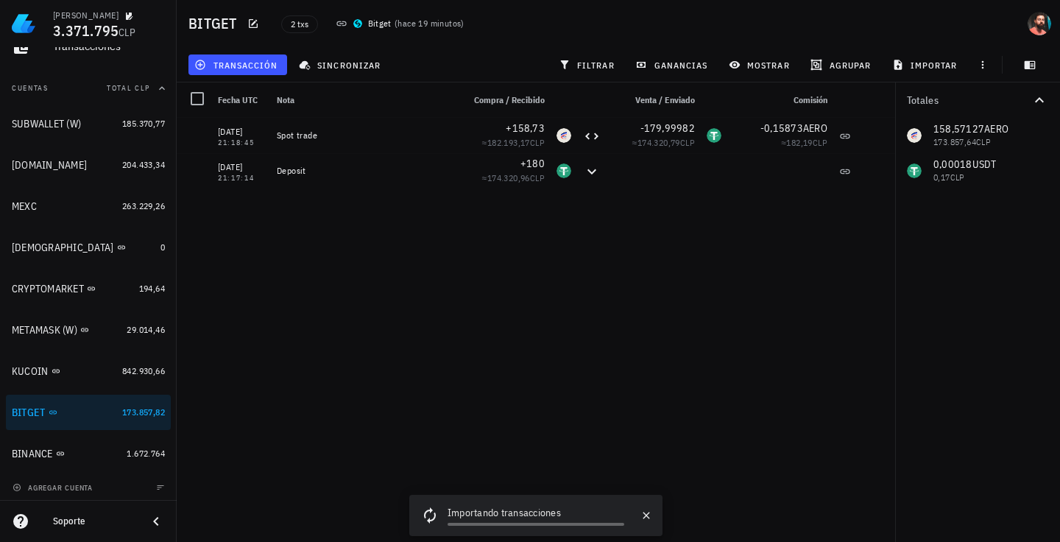
click at [667, 382] on div "11/08/2025 21:18:45 Spot trade +158,73 ≈ 182.193,17 CLP -179,99982 ≈ 174.320,79…" at bounding box center [536, 324] width 718 height 412
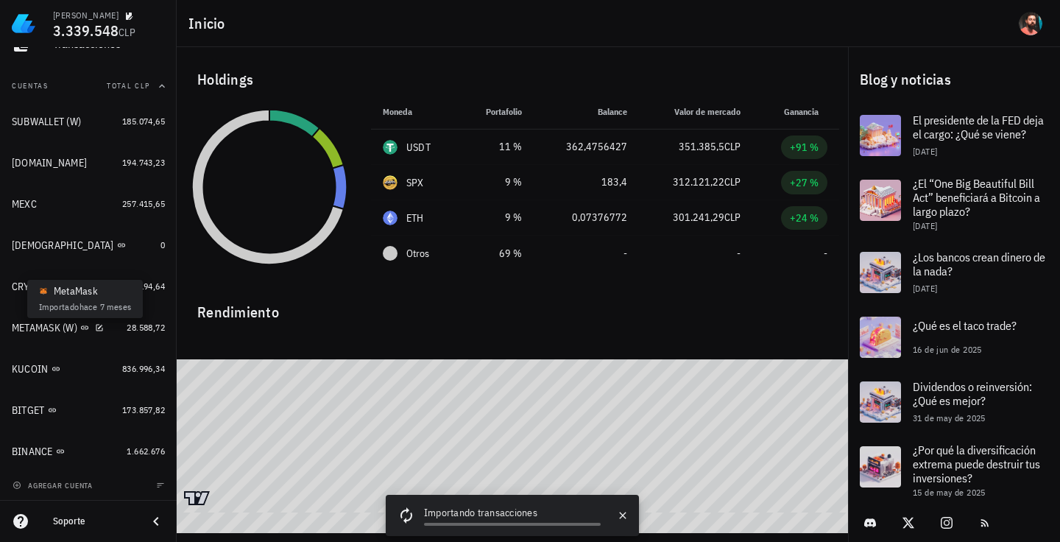
scroll to position [151, 0]
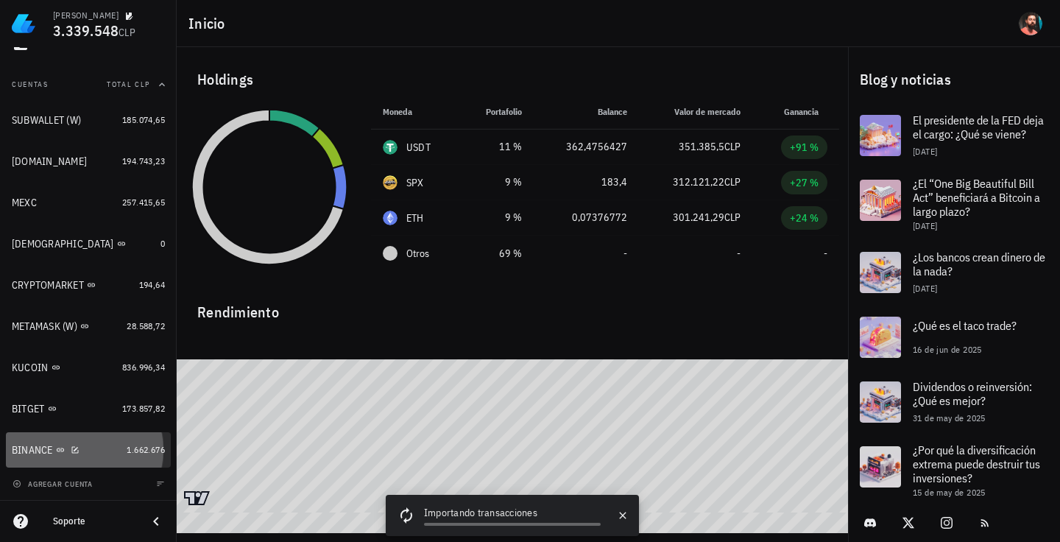
click at [32, 455] on div "BINANCE" at bounding box center [66, 450] width 109 height 14
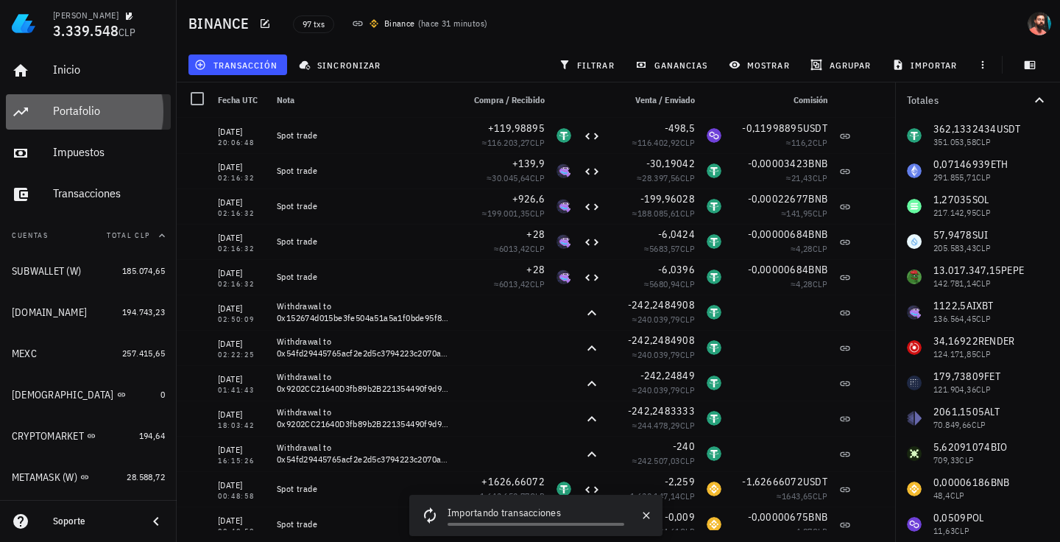
click at [103, 112] on div "Portafolio" at bounding box center [109, 111] width 112 height 14
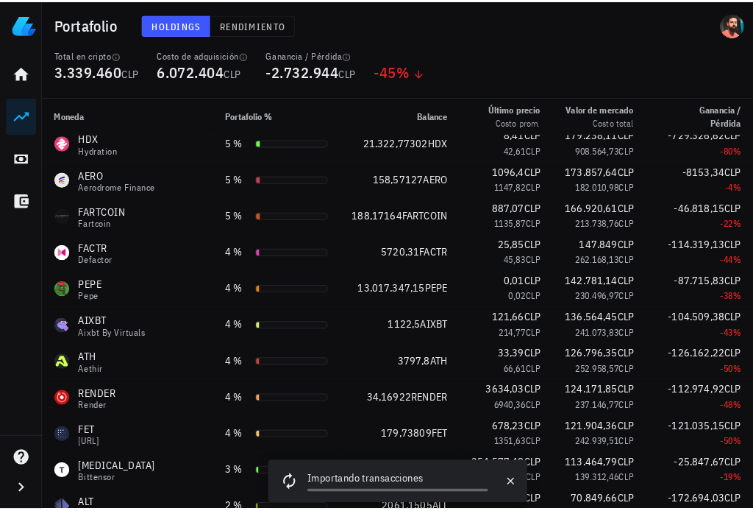
scroll to position [221, 0]
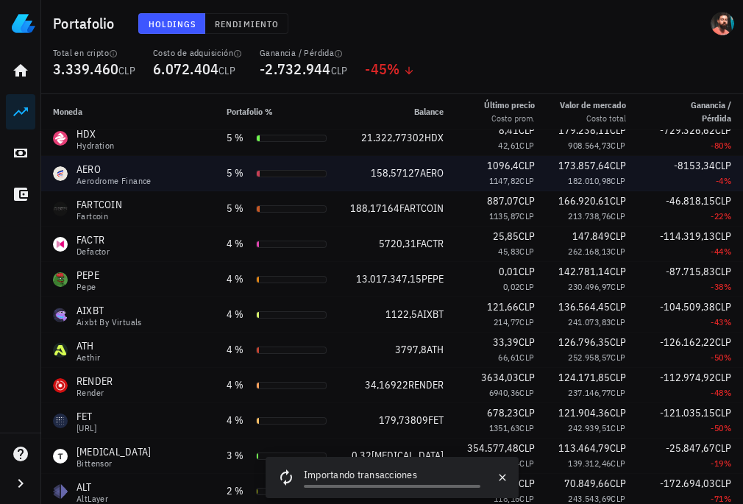
click at [193, 191] on td "AERO Aerodrome Finance" at bounding box center [128, 173] width 174 height 35
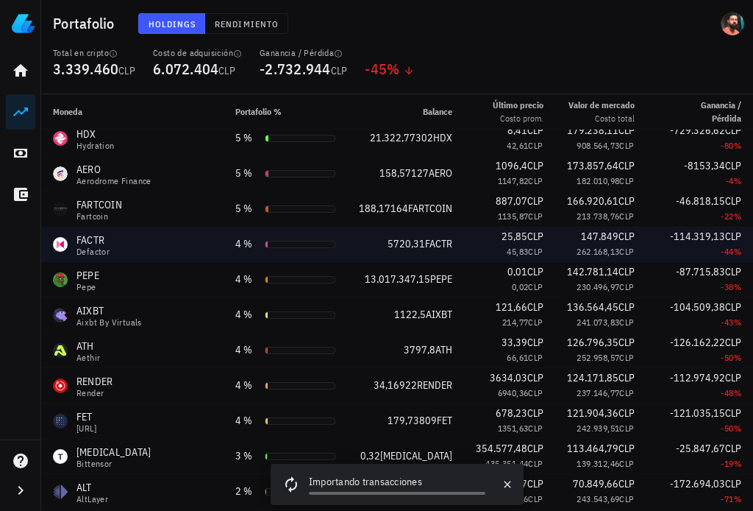
click at [630, 247] on td "147.849 CLP 262.168,13 CLP" at bounding box center [601, 244] width 91 height 35
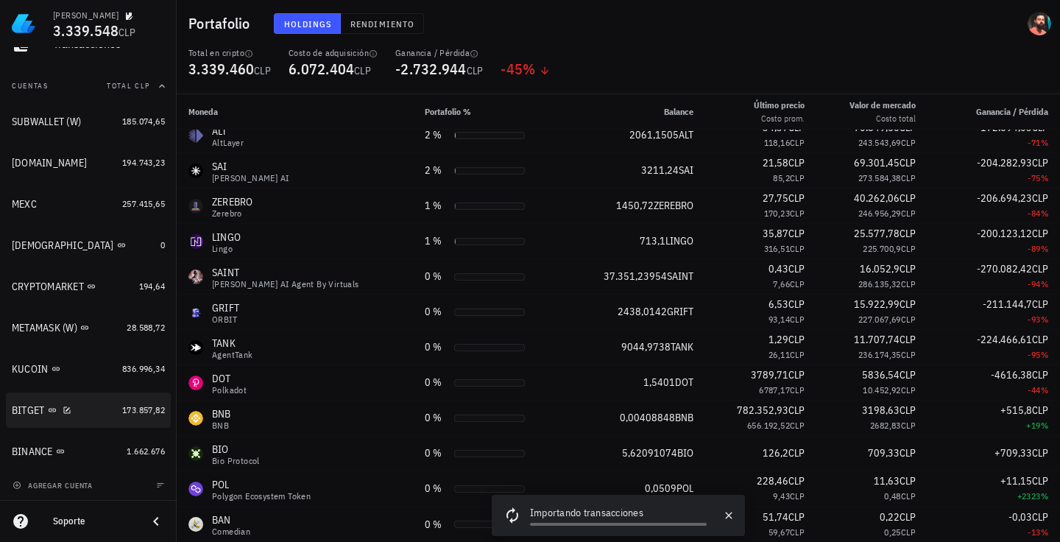
scroll to position [151, 0]
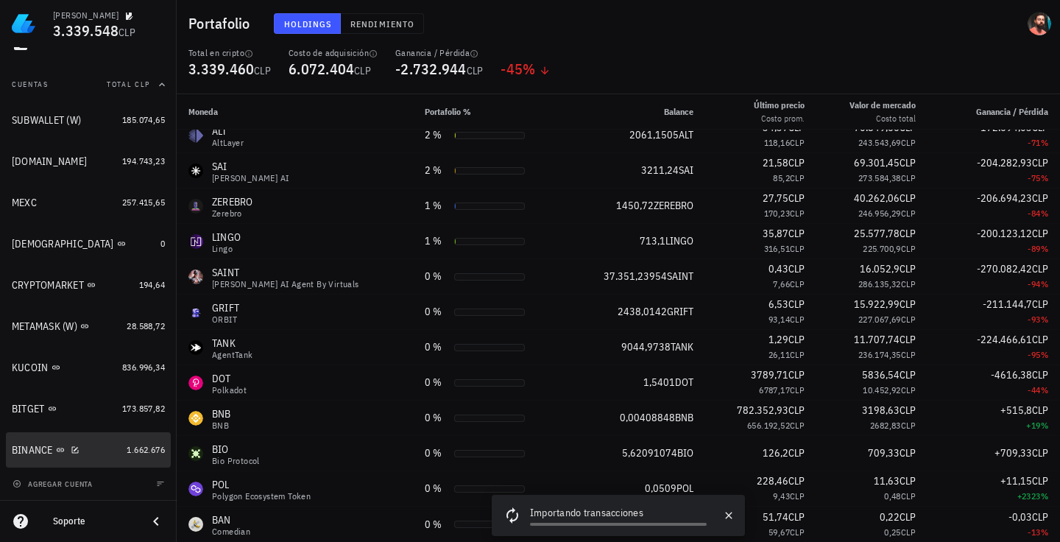
click at [41, 444] on div "BINANCE" at bounding box center [32, 450] width 41 height 13
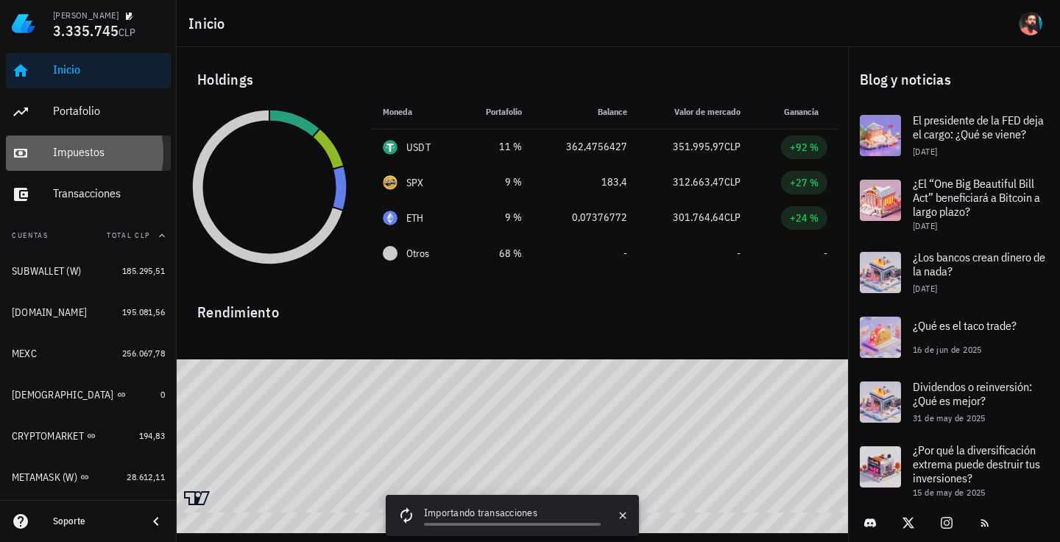
click at [91, 169] on div "Impuestos" at bounding box center [109, 152] width 112 height 33
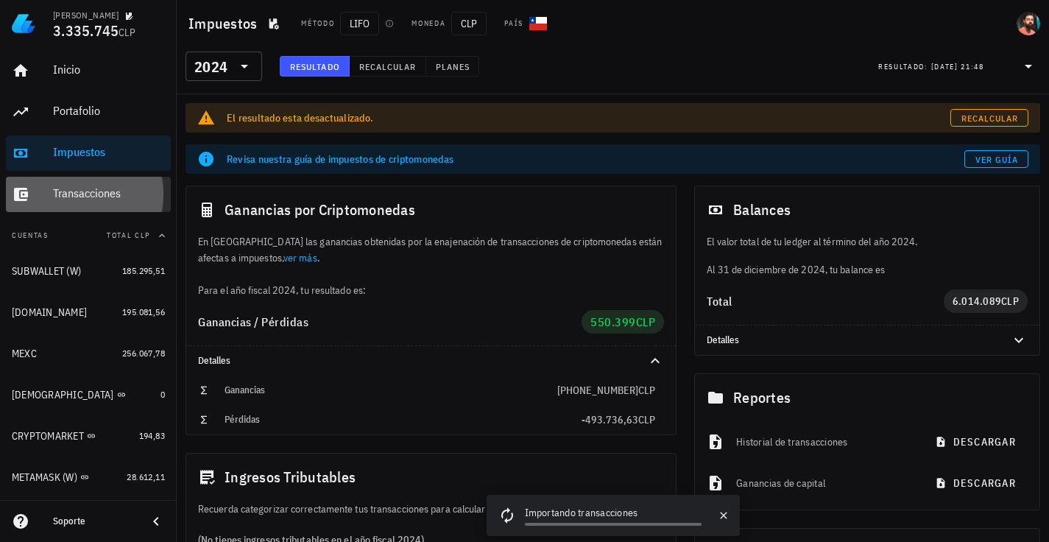
click at [91, 193] on div "Transacciones" at bounding box center [109, 193] width 112 height 14
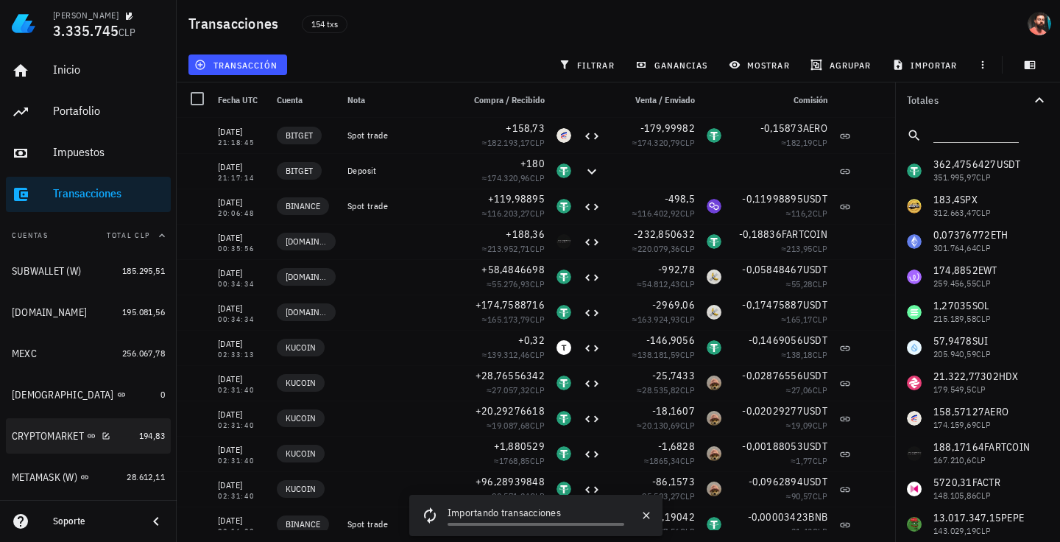
scroll to position [151, 0]
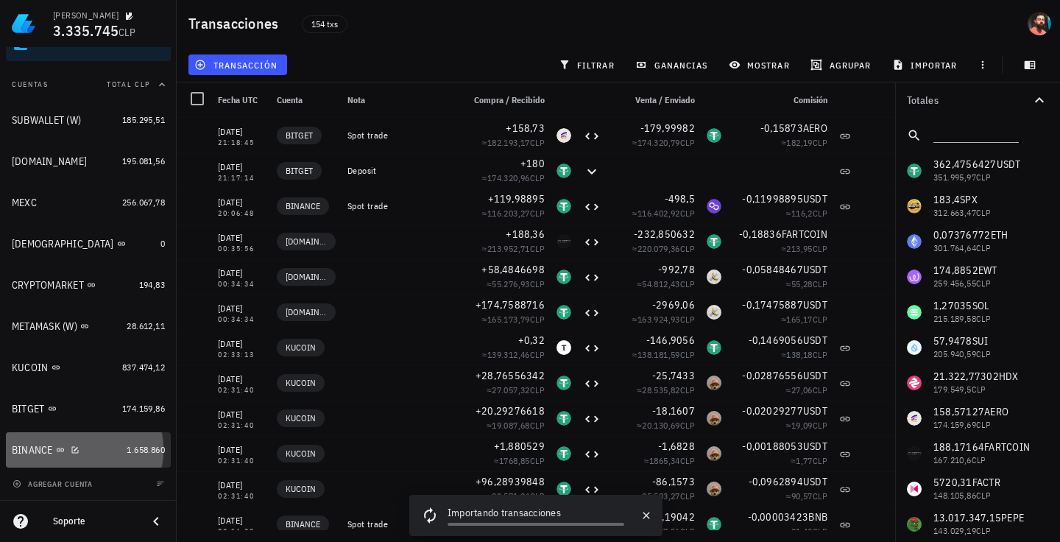
click at [79, 458] on div "BINANCE" at bounding box center [66, 450] width 109 height 32
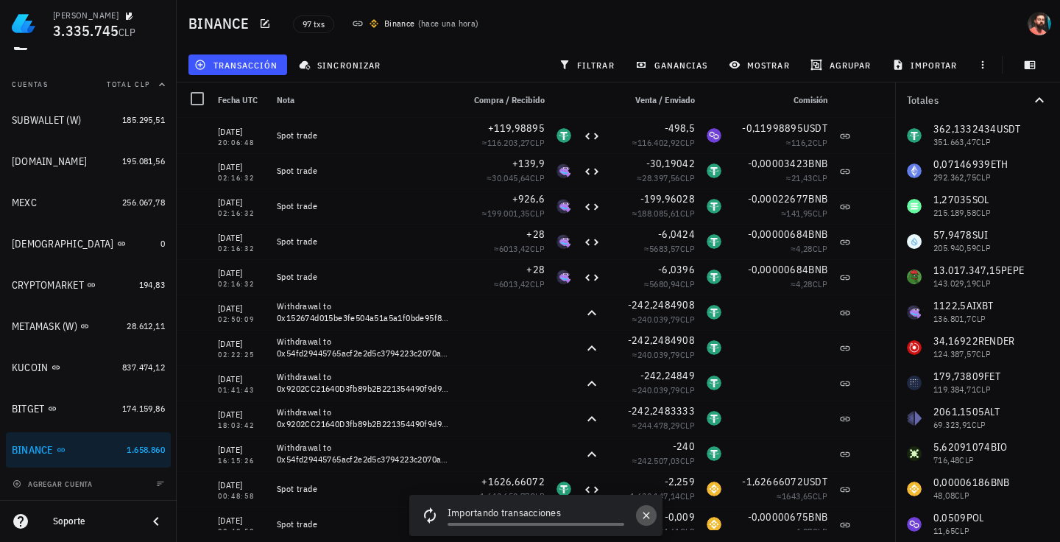
click at [643, 517] on icon "button" at bounding box center [645, 514] width 7 height 7
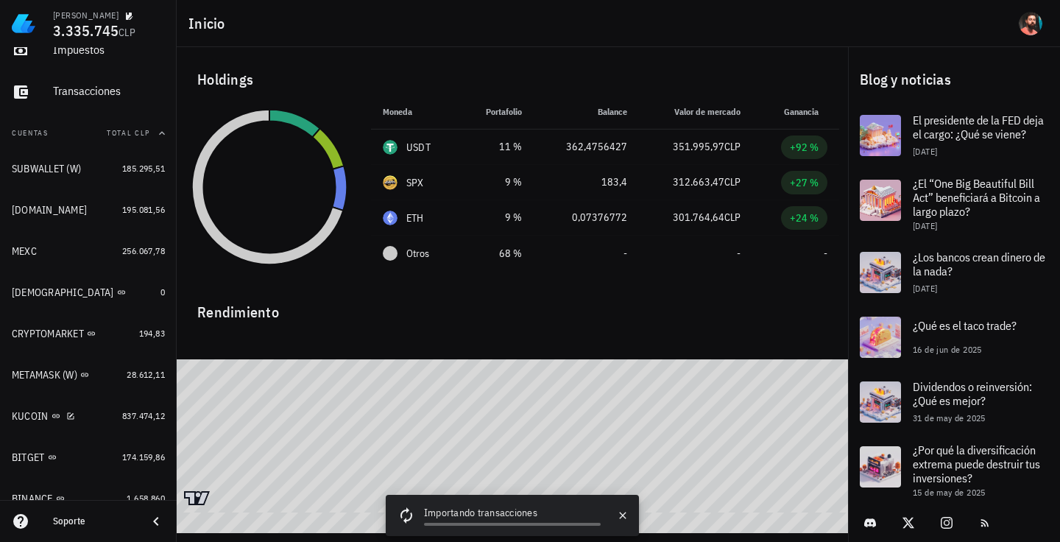
scroll to position [151, 0]
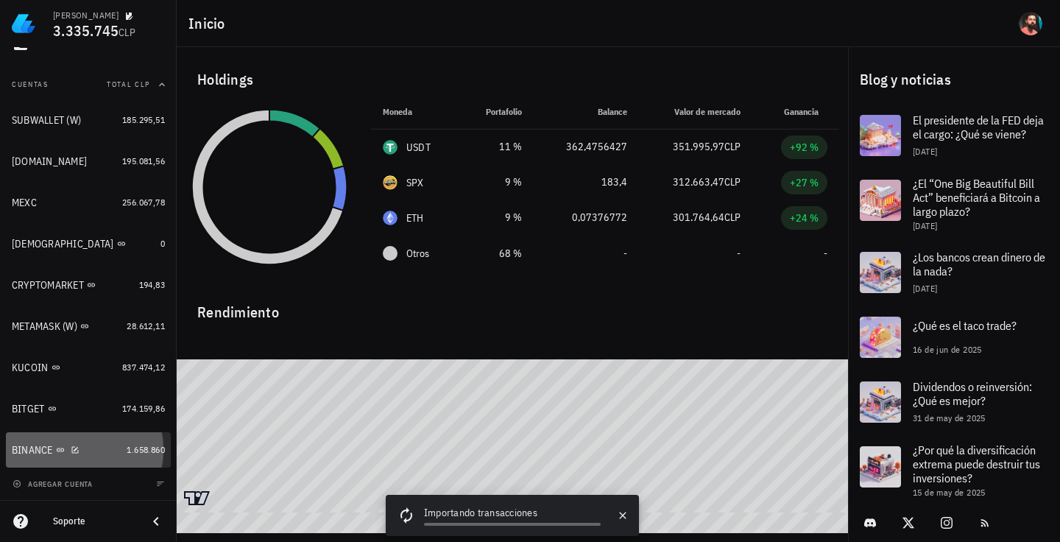
click at [82, 438] on div "BINANCE" at bounding box center [66, 450] width 109 height 32
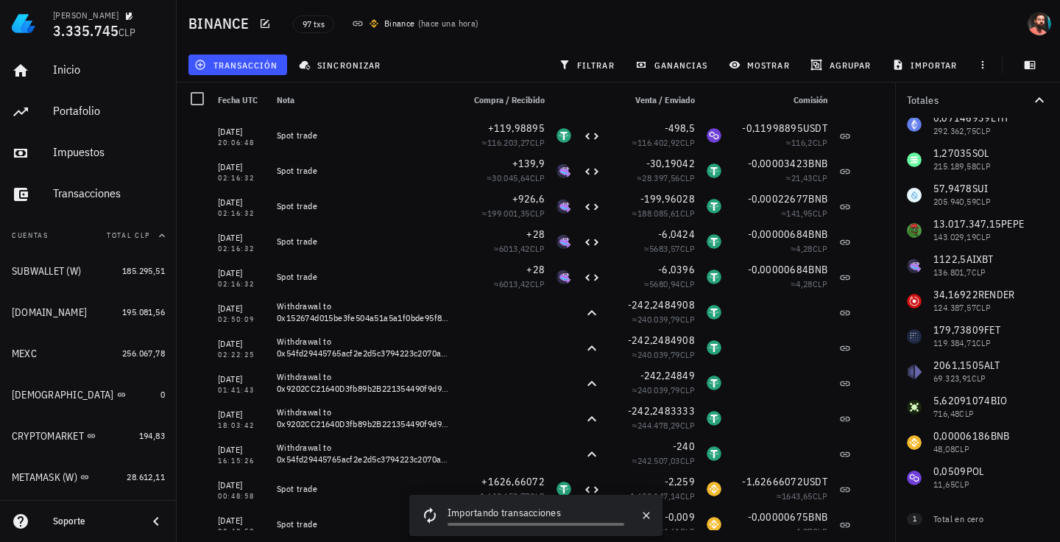
scroll to position [47, 0]
click at [81, 112] on div "Portafolio" at bounding box center [109, 111] width 112 height 14
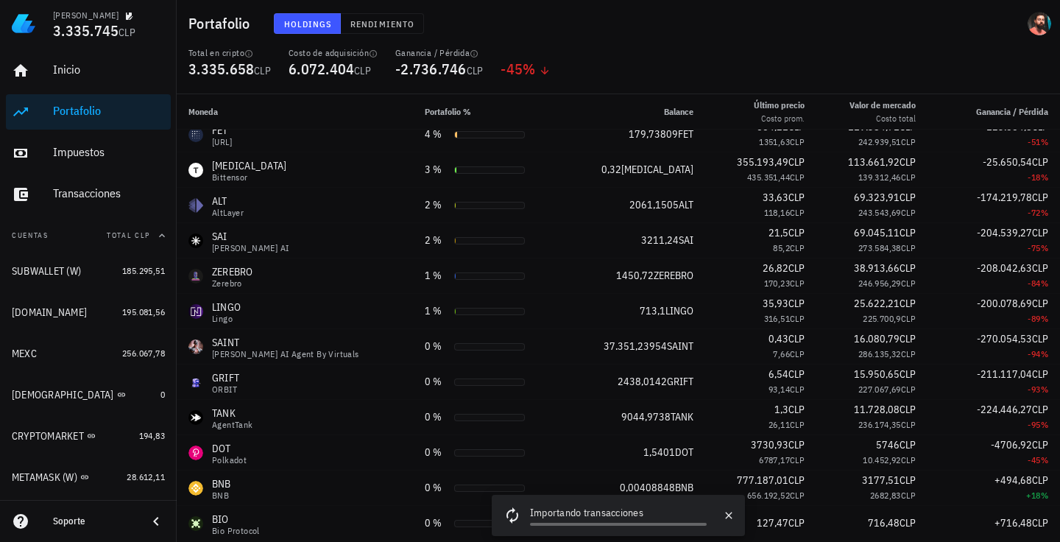
scroll to position [577, 0]
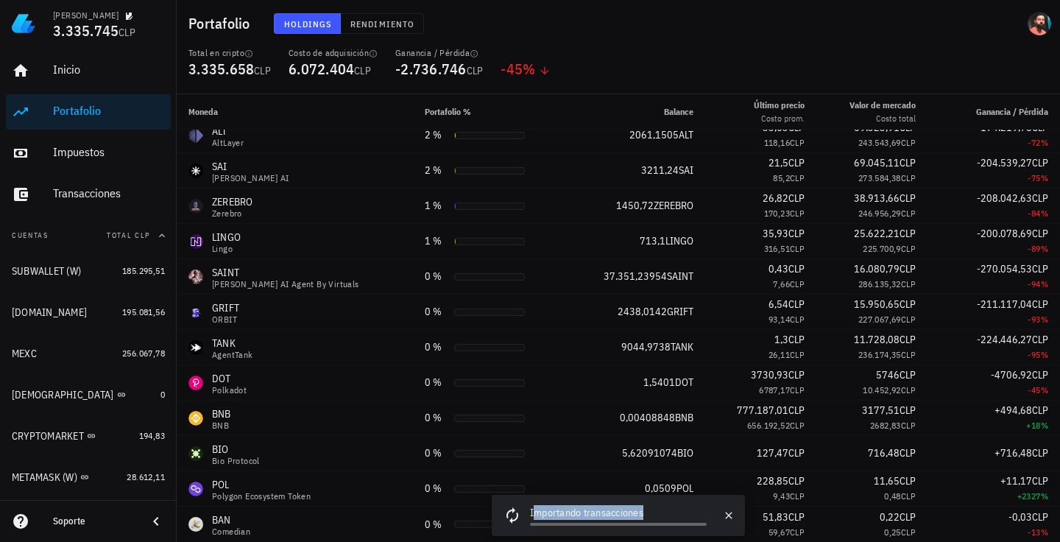
drag, startPoint x: 674, startPoint y: 506, endPoint x: 534, endPoint y: 498, distance: 140.0
click at [534, 498] on div "Importando transacciones" at bounding box center [605, 514] width 227 height 41
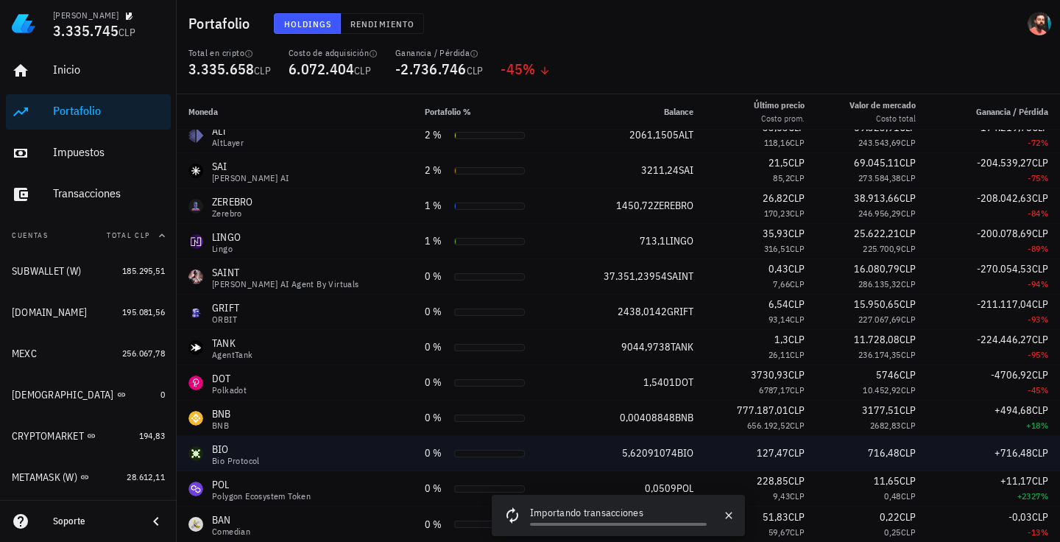
click at [595, 436] on td "5,62091074 BIO" at bounding box center [634, 453] width 142 height 35
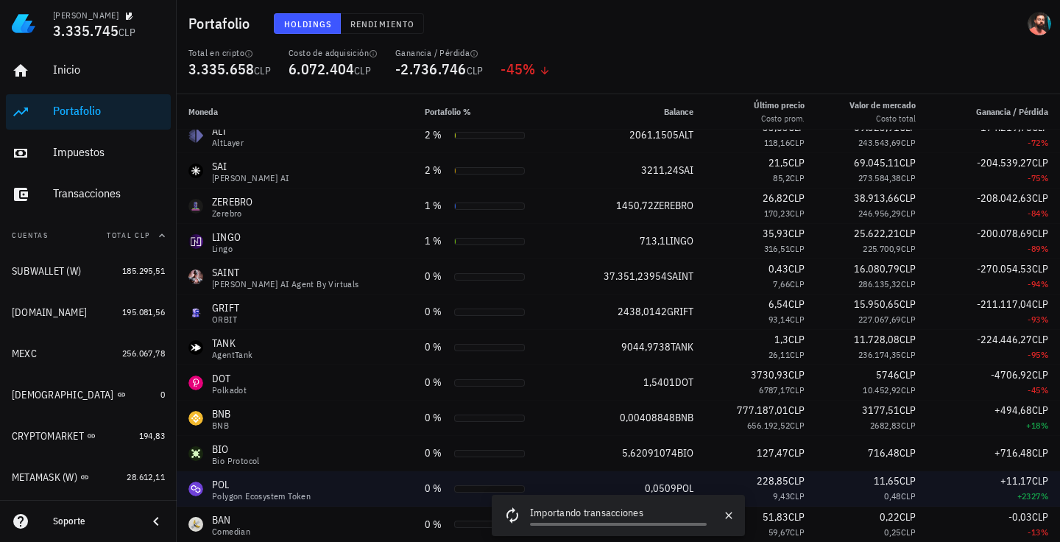
drag, startPoint x: 780, startPoint y: 439, endPoint x: 608, endPoint y: 480, distance: 176.9
click at [608, 480] on tbody "USDT Tether 11 % 362,4756427 USDT 971,09 CLP 506,64 CLP 351.995,97 CLP 183.646,…" at bounding box center [618, 47] width 883 height 989
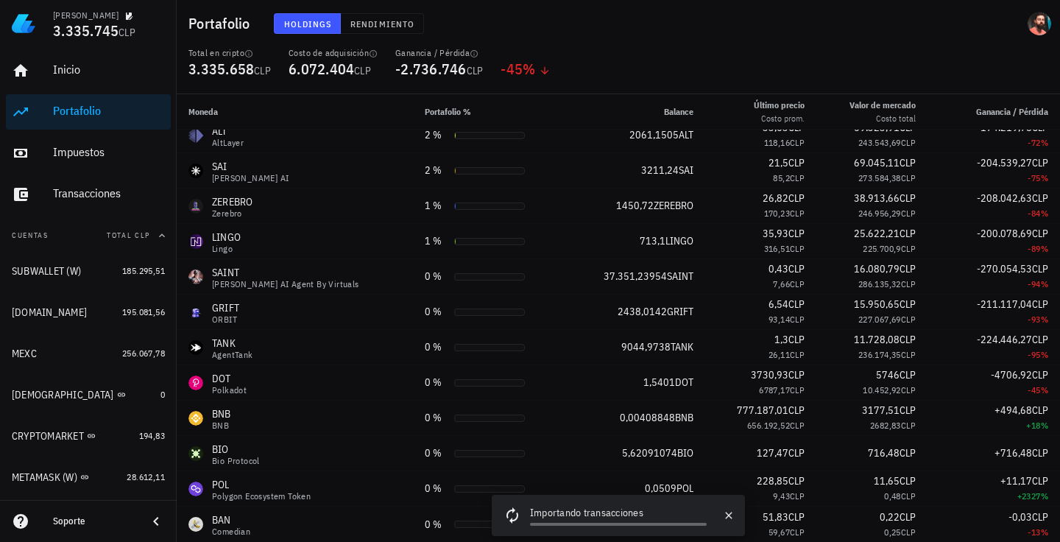
click at [645, 503] on div "Importando transacciones" at bounding box center [605, 514] width 227 height 41
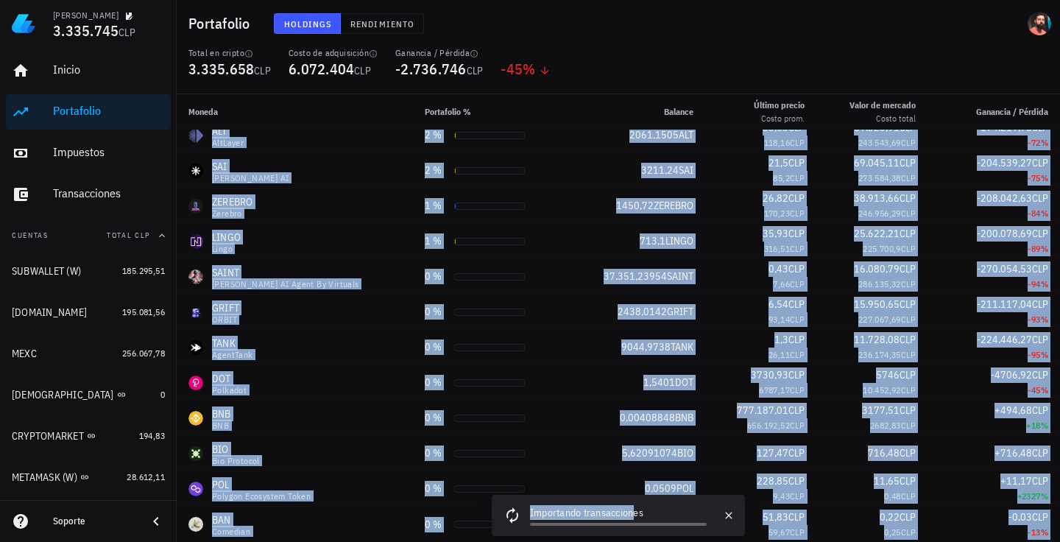
drag, startPoint x: 634, startPoint y: 506, endPoint x: 558, endPoint y: 547, distance: 85.6
click at [558, 541] on html "FELIPE SALGADO 3.335.745 CLP Inicio Portafolio Impuestos Transacciones Cuentas …" at bounding box center [530, 271] width 1060 height 542
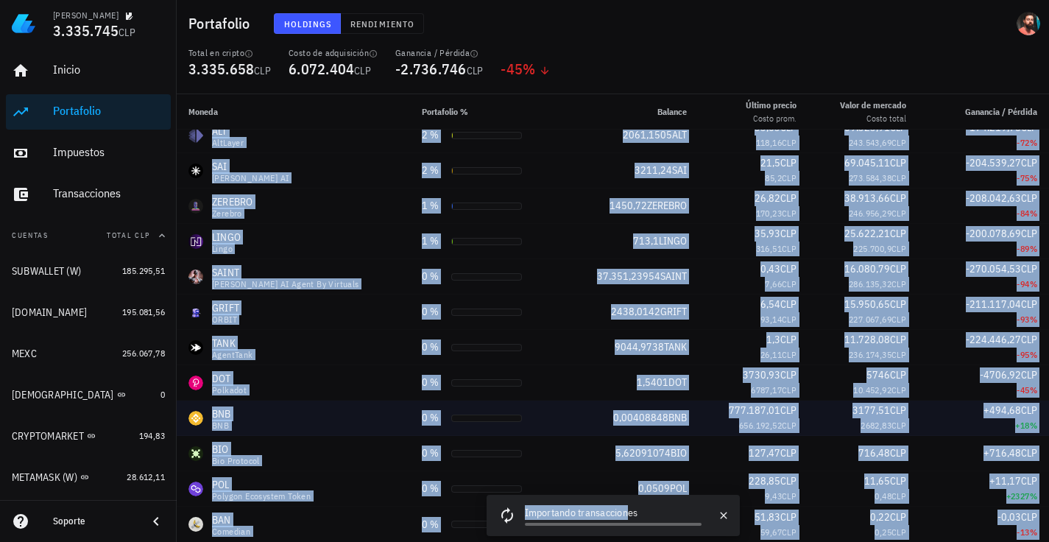
click at [609, 428] on td "0,00408848 BNB" at bounding box center [628, 417] width 141 height 35
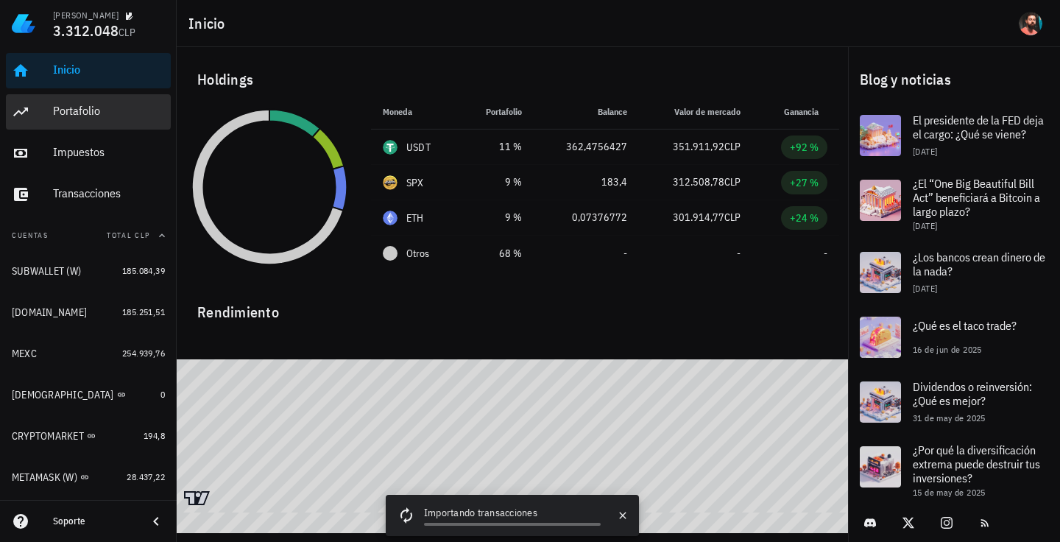
click at [103, 121] on div "Portafolio" at bounding box center [109, 111] width 112 height 33
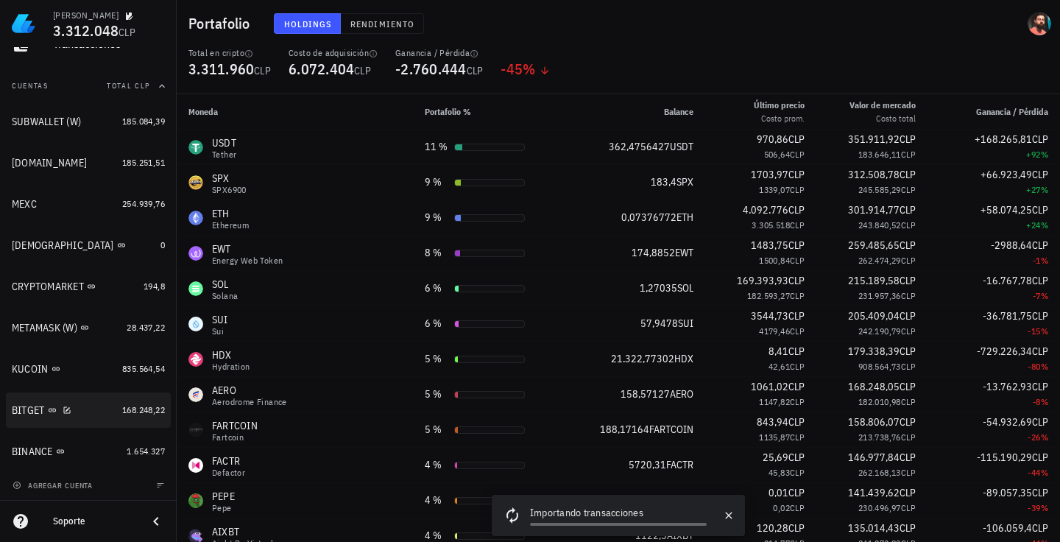
scroll to position [151, 0]
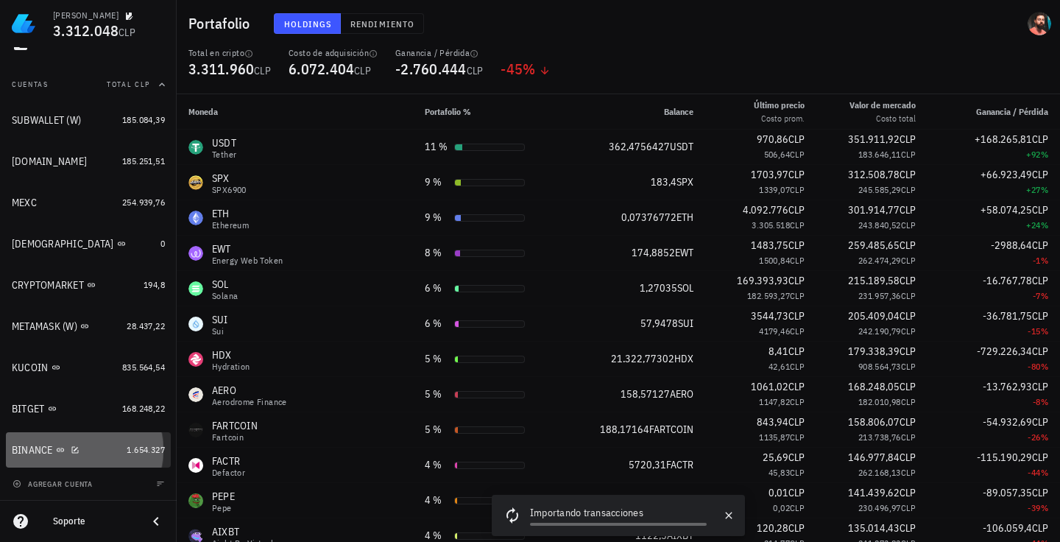
click at [24, 441] on div "BINANCE" at bounding box center [66, 450] width 109 height 32
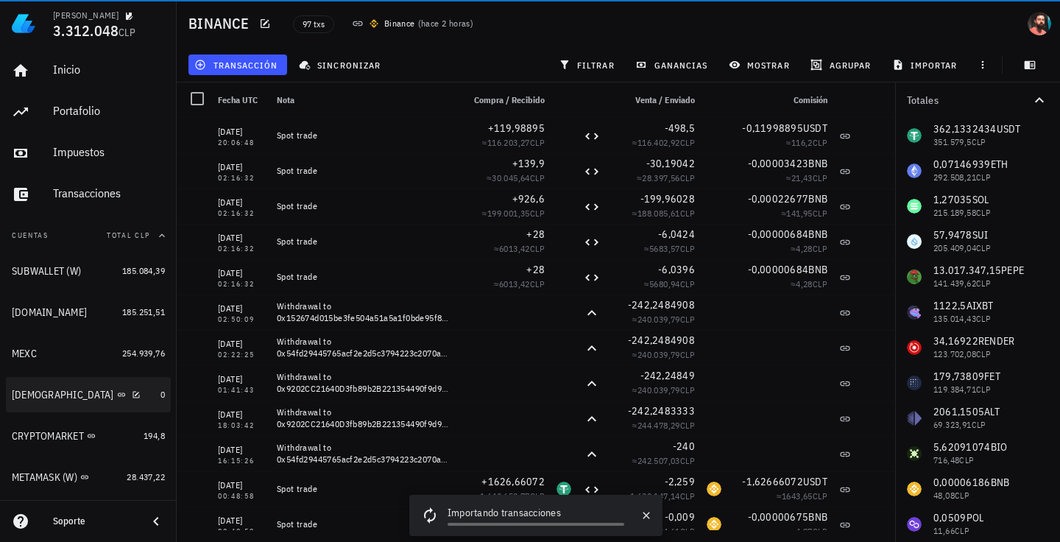
scroll to position [151, 0]
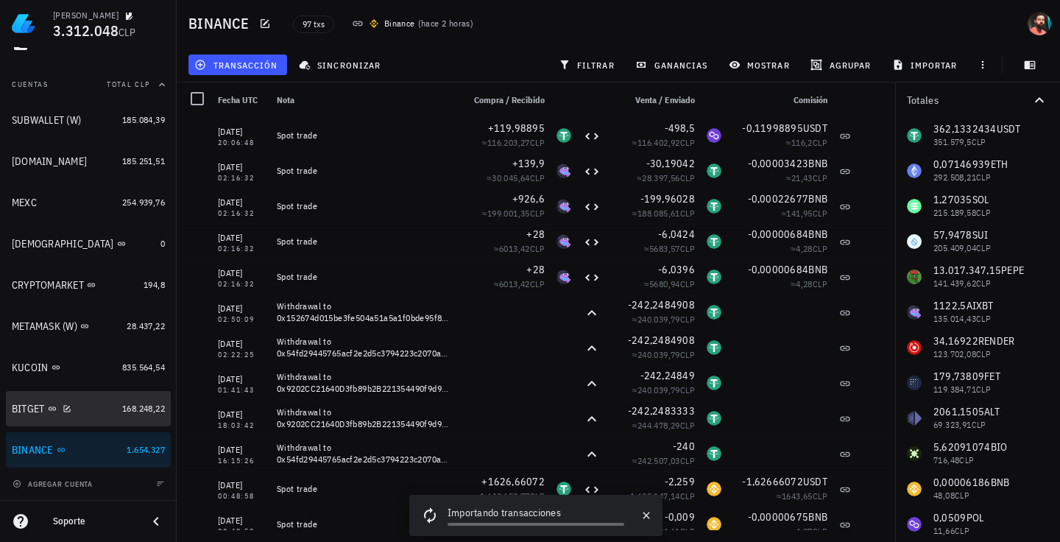
click at [39, 404] on div "BITGET" at bounding box center [28, 408] width 33 height 13
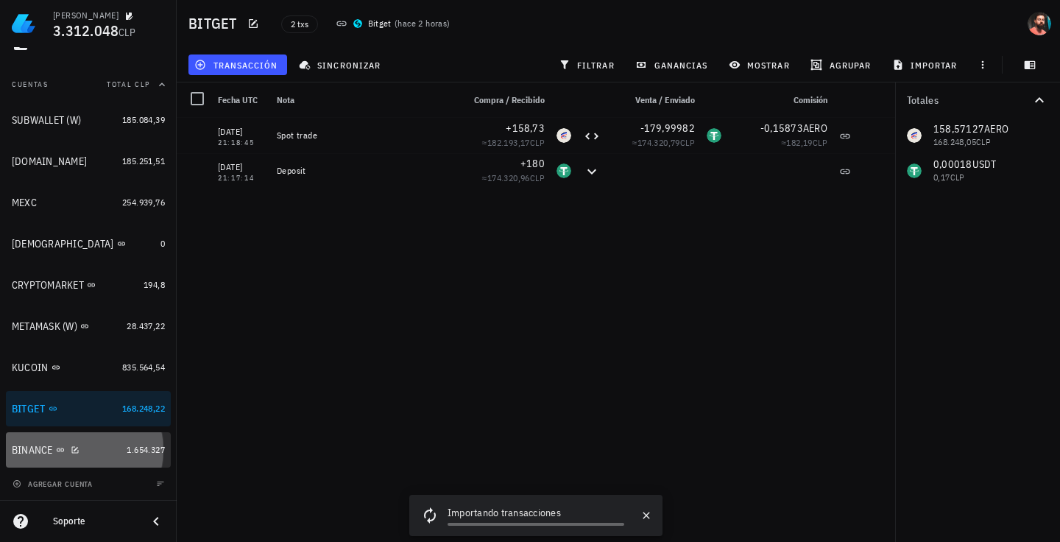
click at [107, 441] on div "BINANCE" at bounding box center [66, 450] width 109 height 32
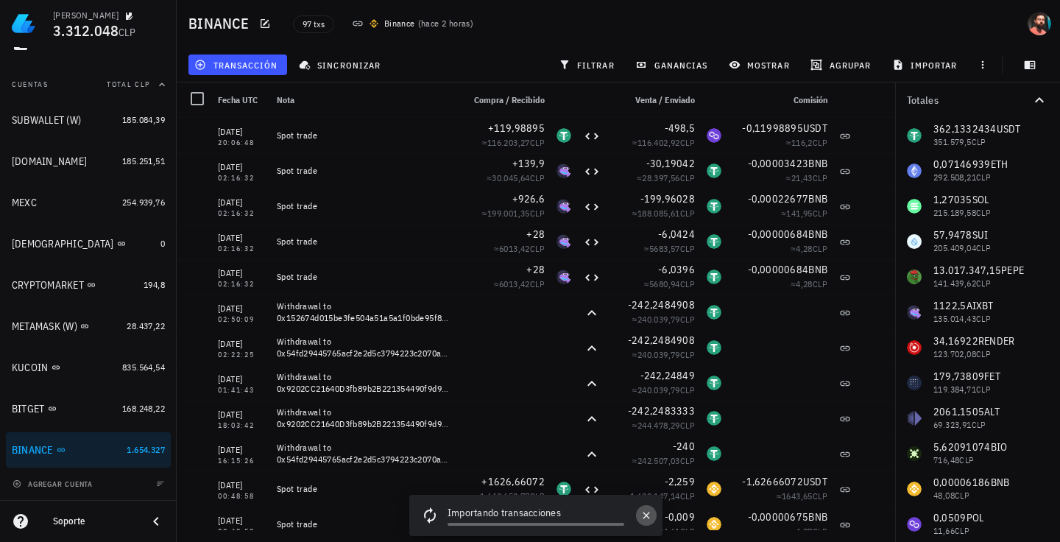
click at [639, 511] on button "button" at bounding box center [646, 515] width 21 height 21
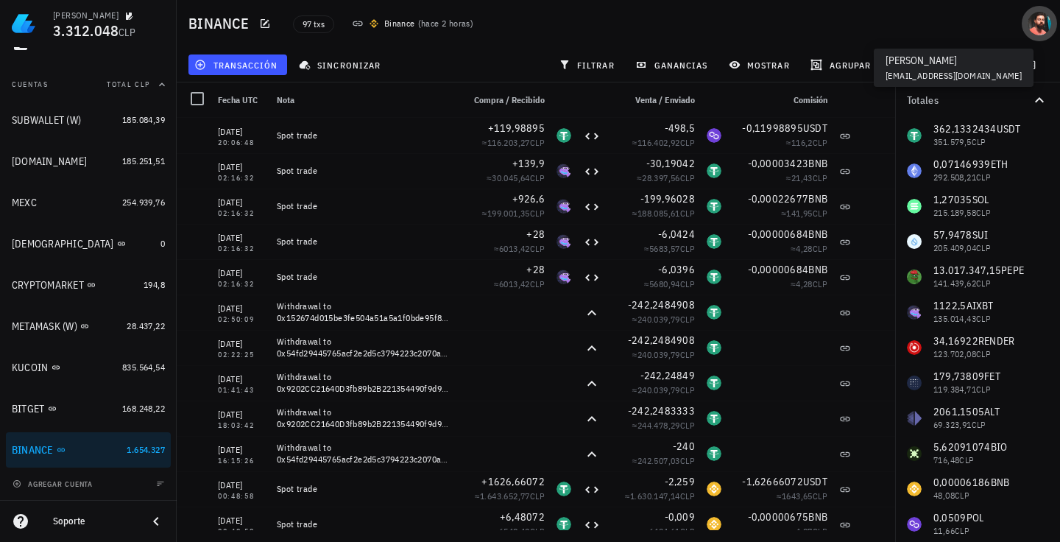
click at [1043, 21] on div "avatar" at bounding box center [1039, 24] width 24 height 24
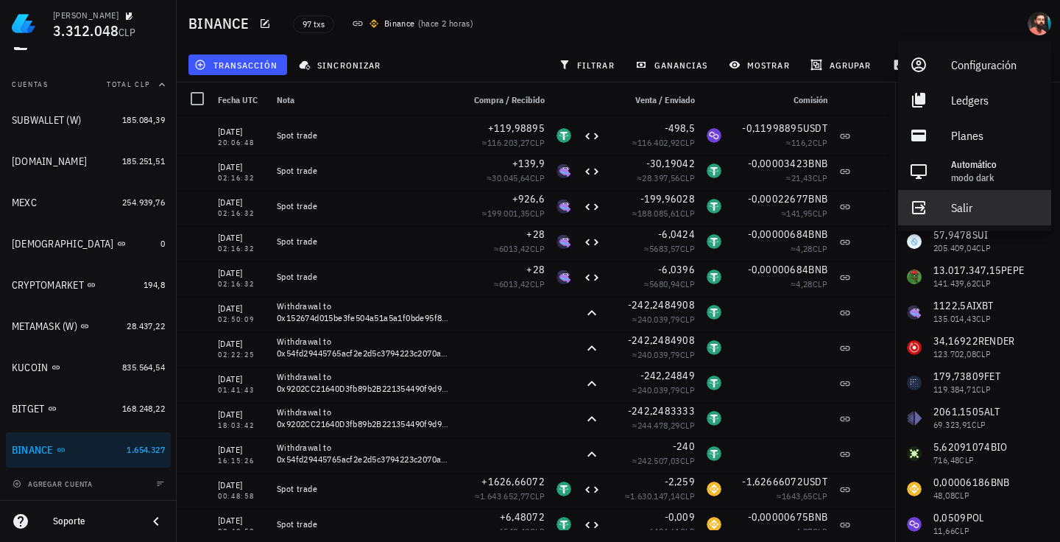
click at [1005, 212] on div "Salir" at bounding box center [995, 207] width 88 height 29
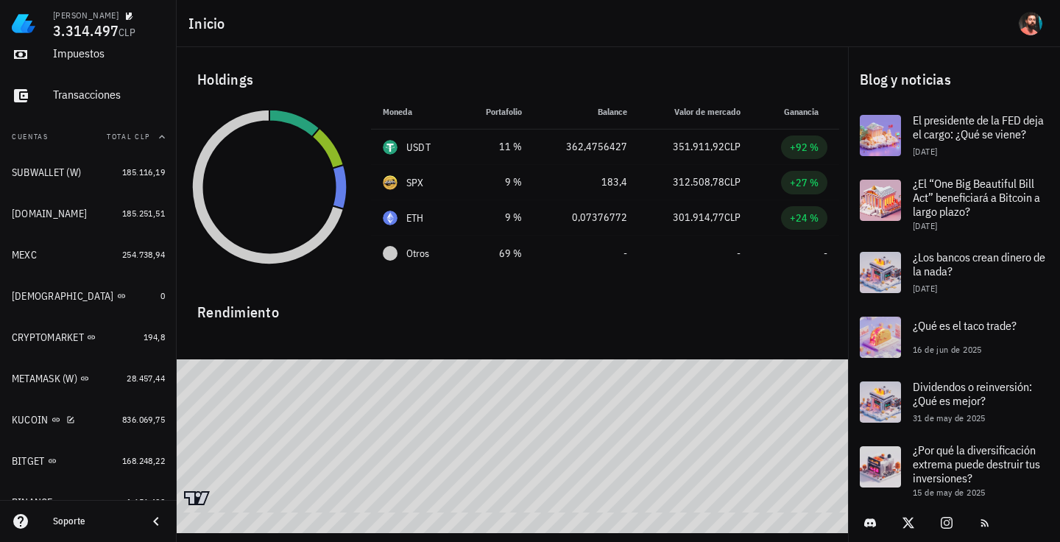
scroll to position [151, 0]
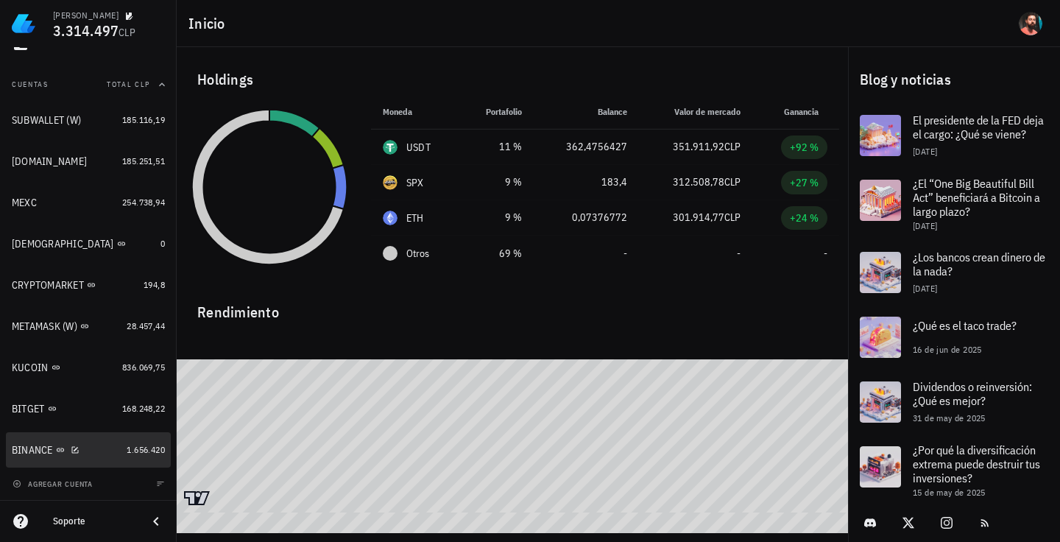
click at [84, 443] on div "BINANCE" at bounding box center [66, 450] width 109 height 14
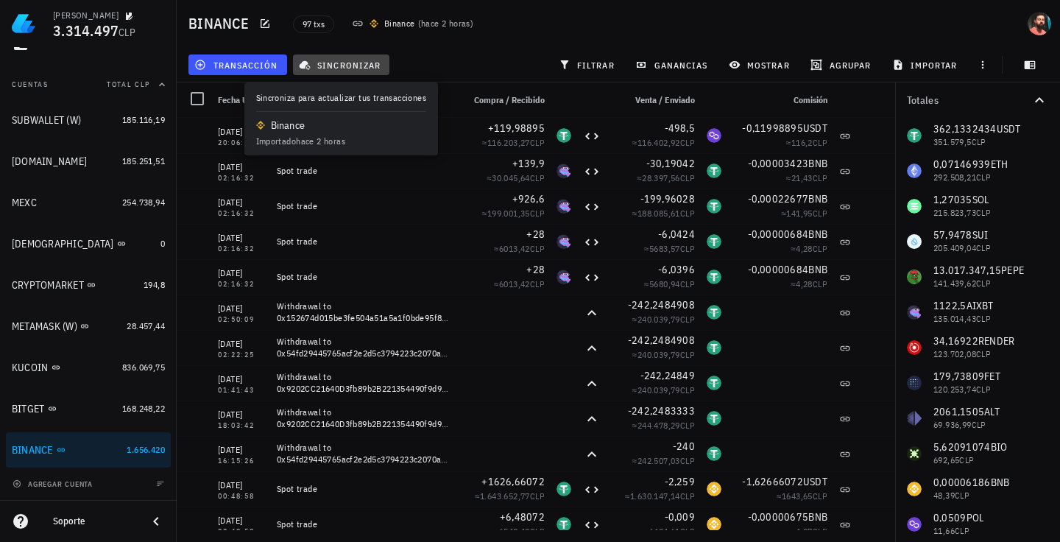
click at [324, 70] on span "sincronizar" at bounding box center [341, 65] width 79 height 12
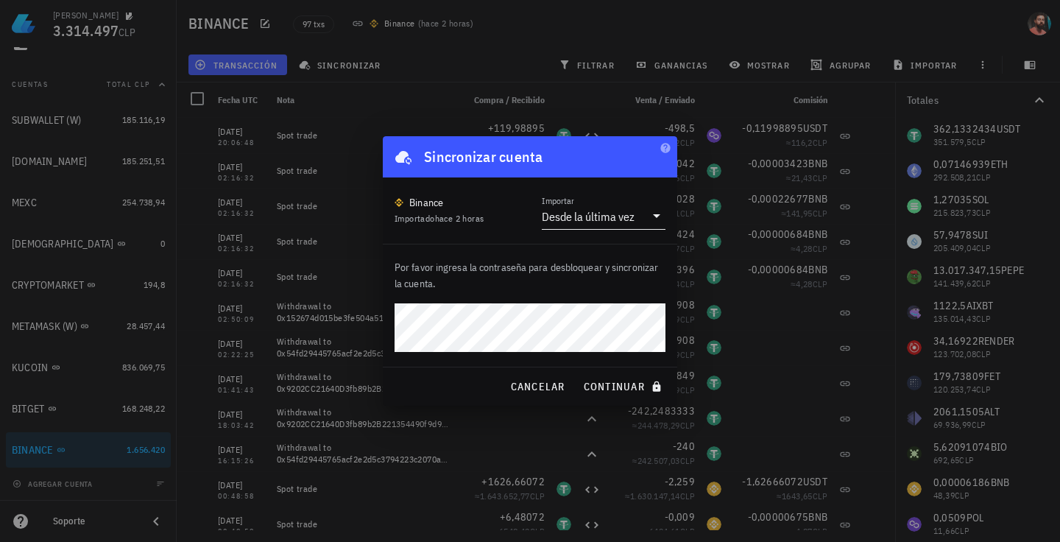
click at [609, 216] on div "Desde la última vez" at bounding box center [588, 216] width 93 height 15
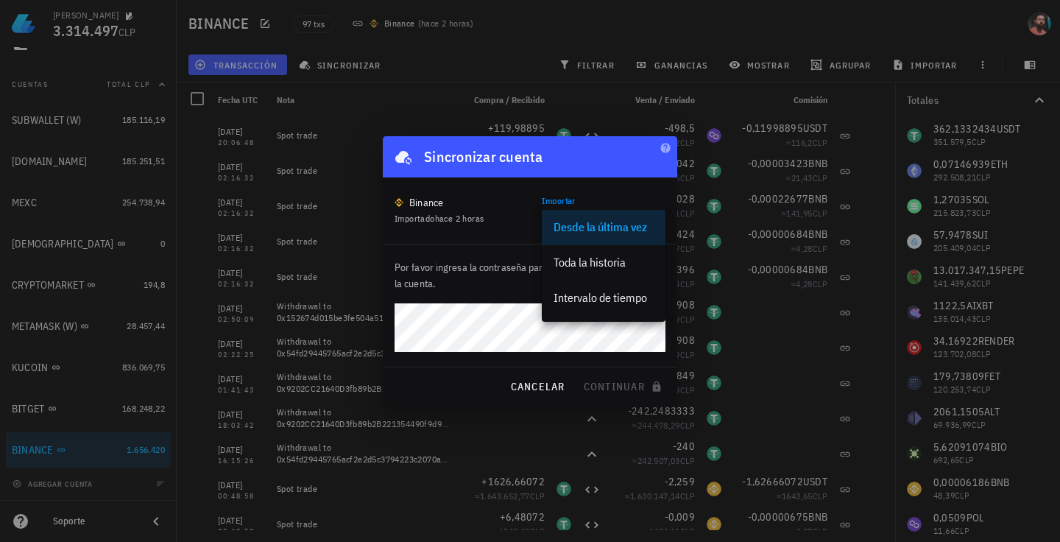
click at [606, 216] on div "Desde la última vez" at bounding box center [603, 227] width 100 height 32
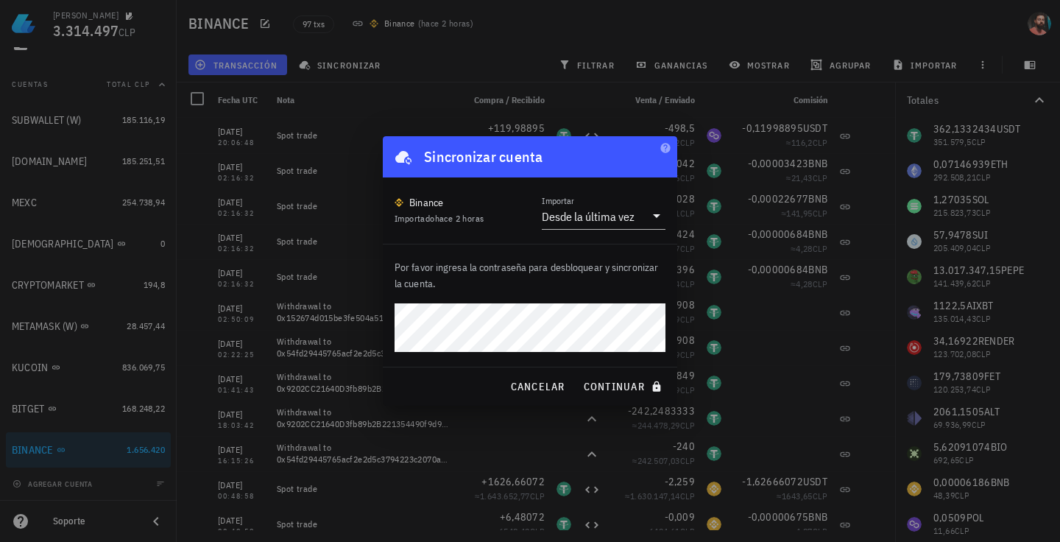
click at [577, 373] on button "continuar" at bounding box center [624, 386] width 94 height 26
